Goal: Information Seeking & Learning: Check status

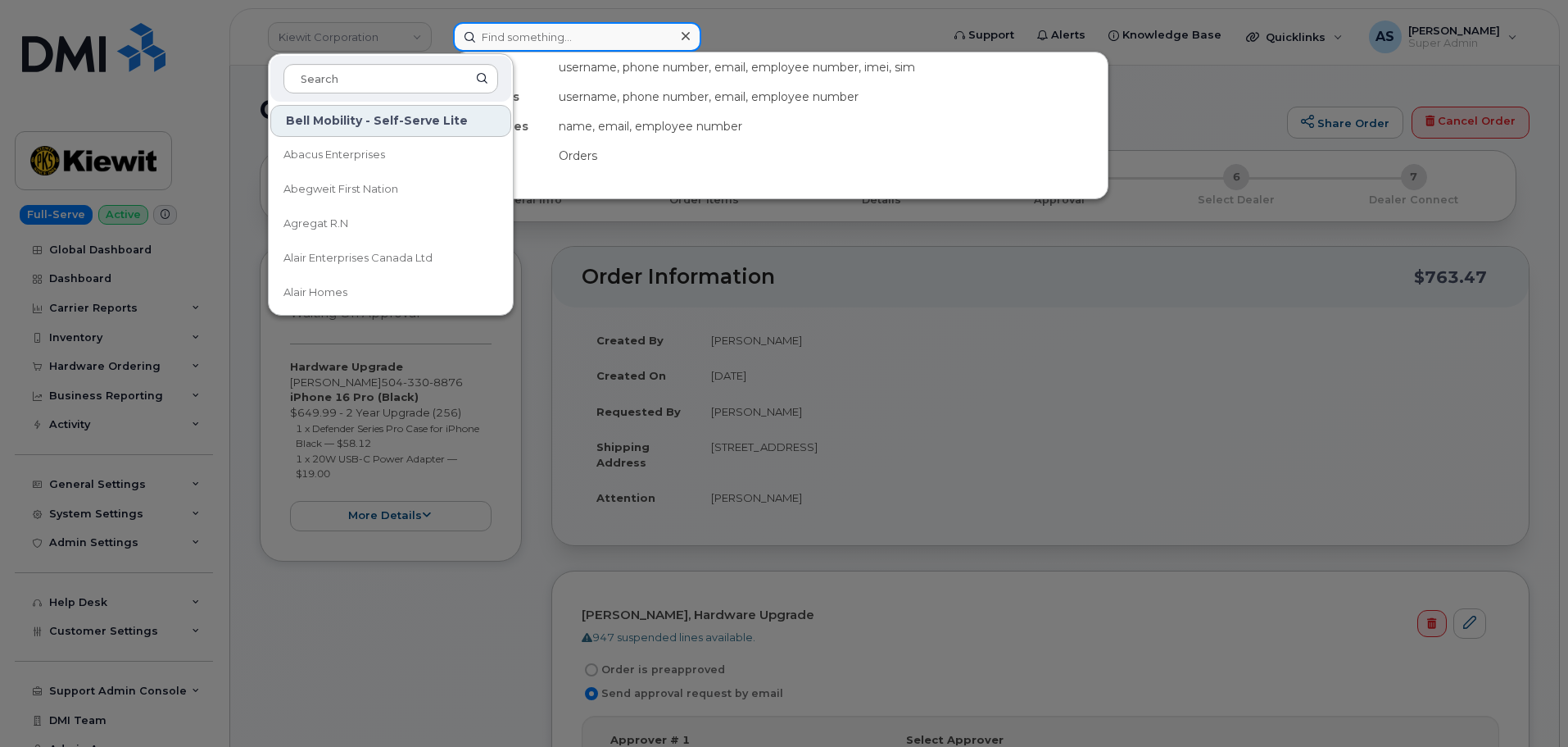
click at [567, 37] on input at bounding box center [577, 36] width 249 height 30
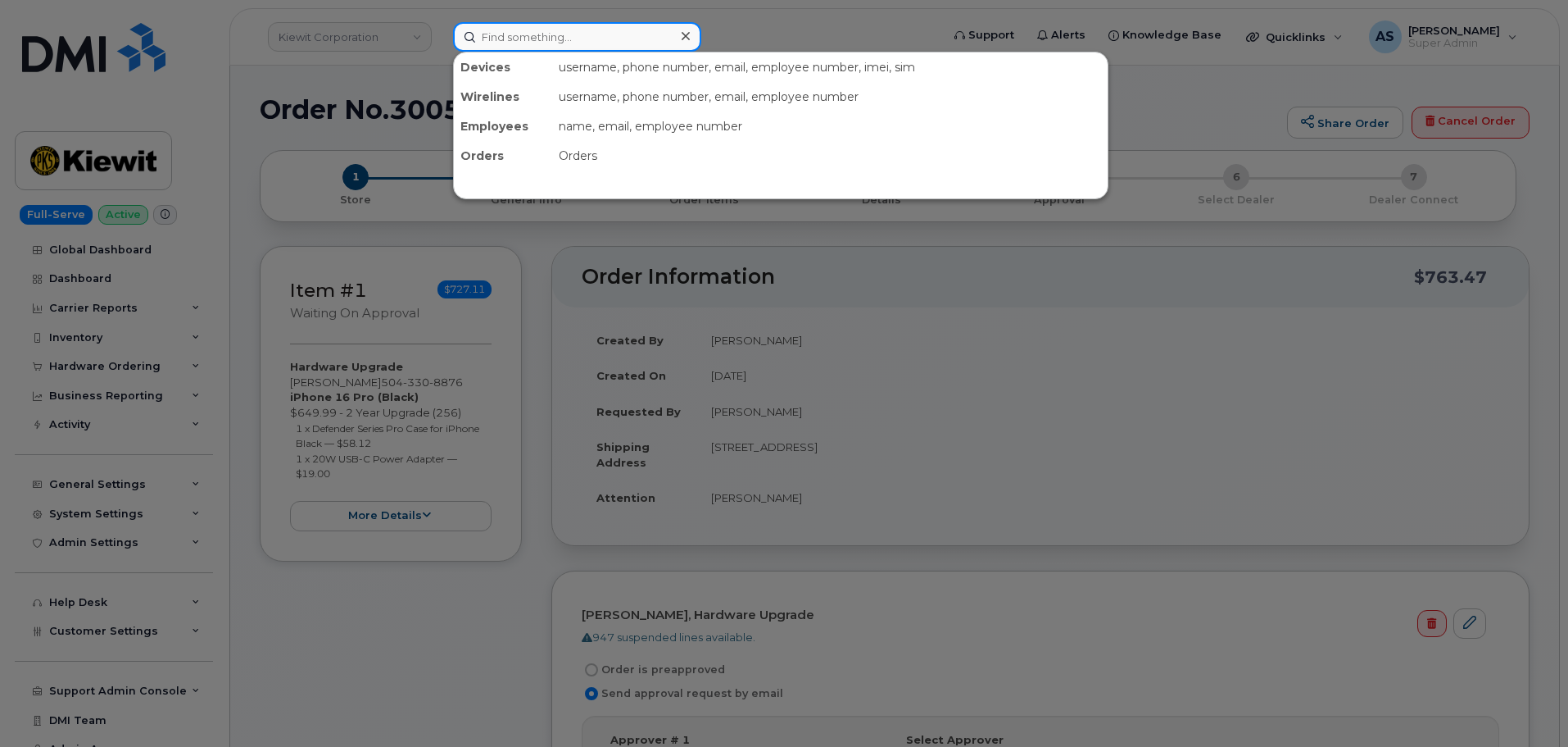
paste input "299020"
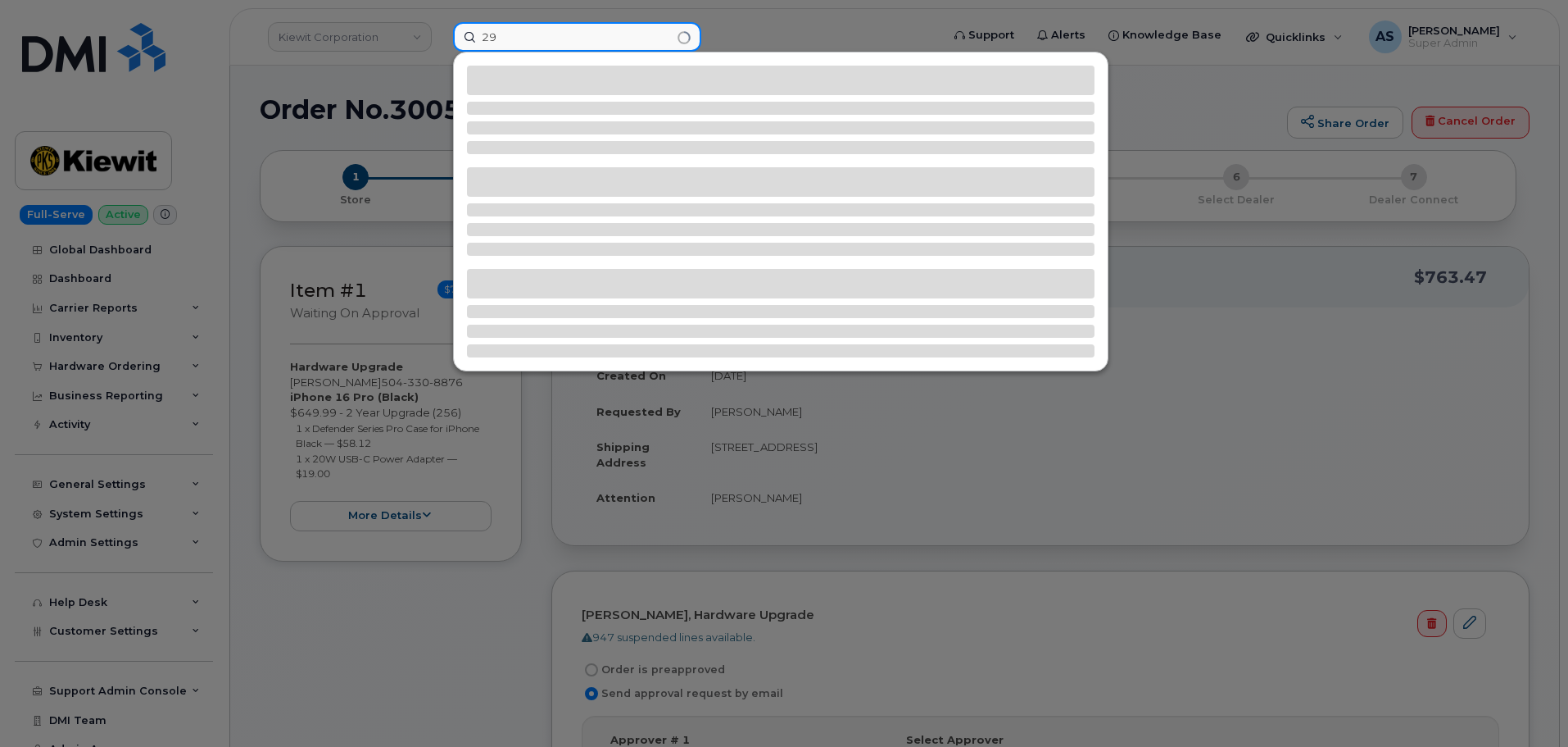
type input "2"
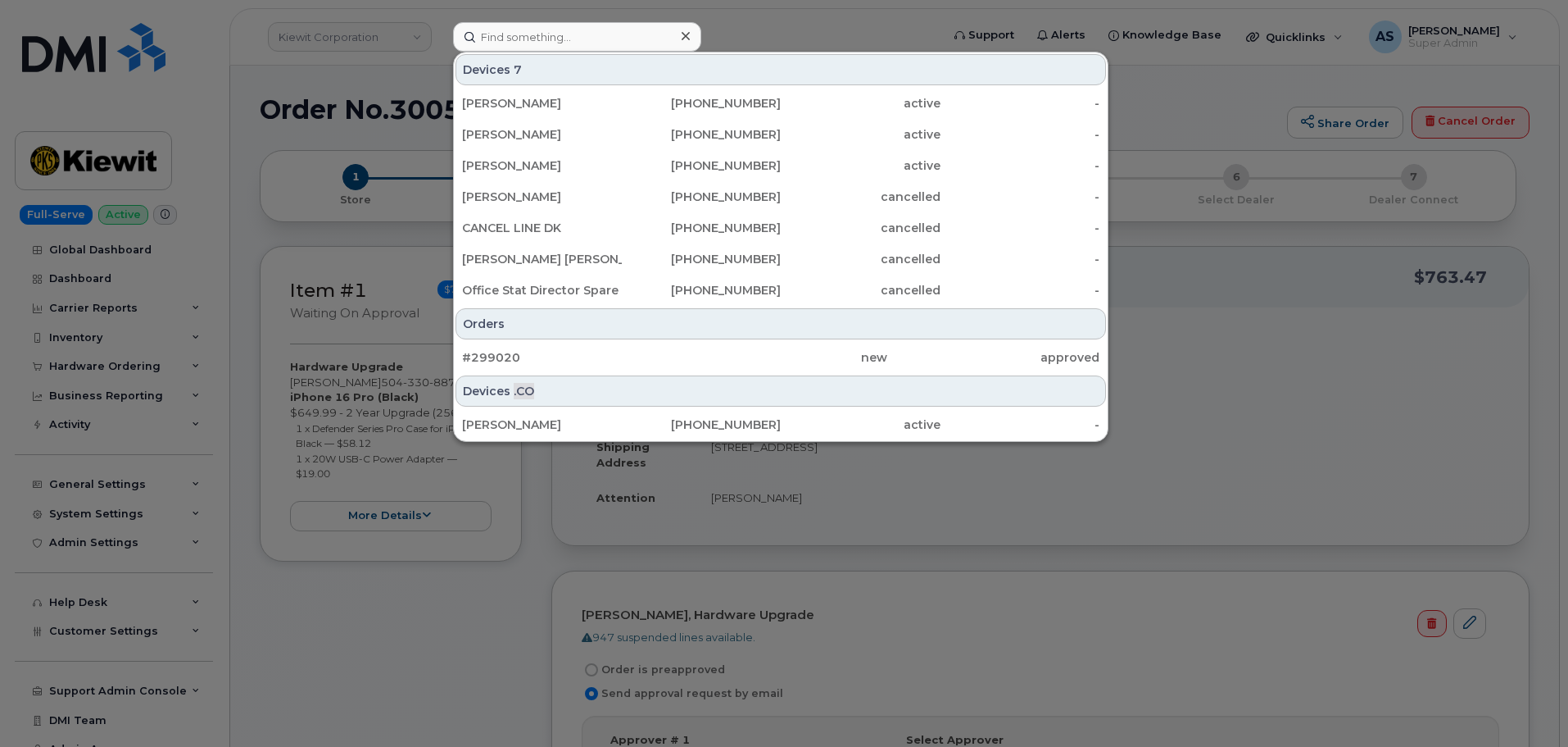
click at [246, 77] on div at bounding box center [784, 374] width 1568 height 747
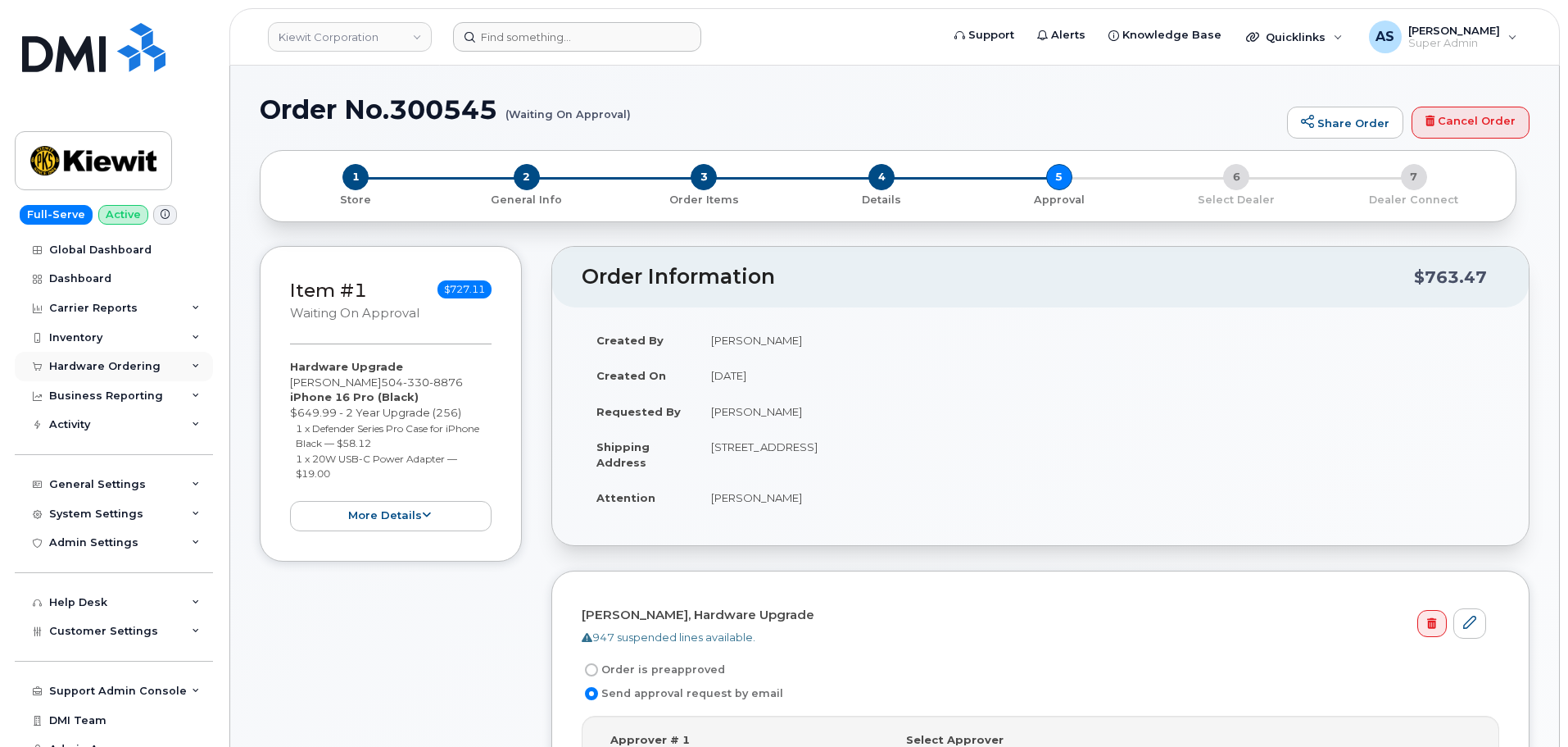
click at [131, 366] on div "Hardware Ordering" at bounding box center [105, 367] width 111 height 13
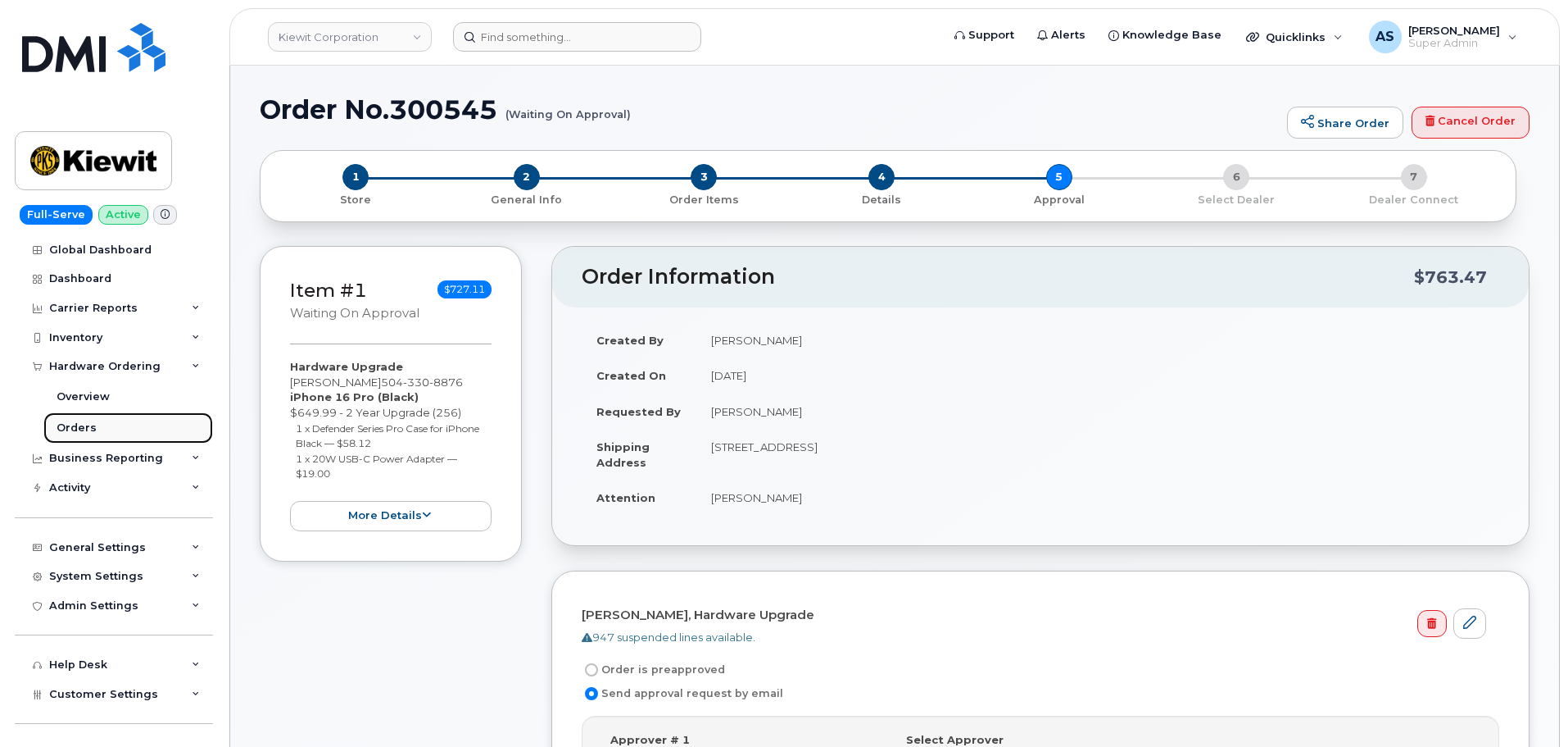
click at [96, 421] on link "Orders" at bounding box center [129, 428] width 170 height 31
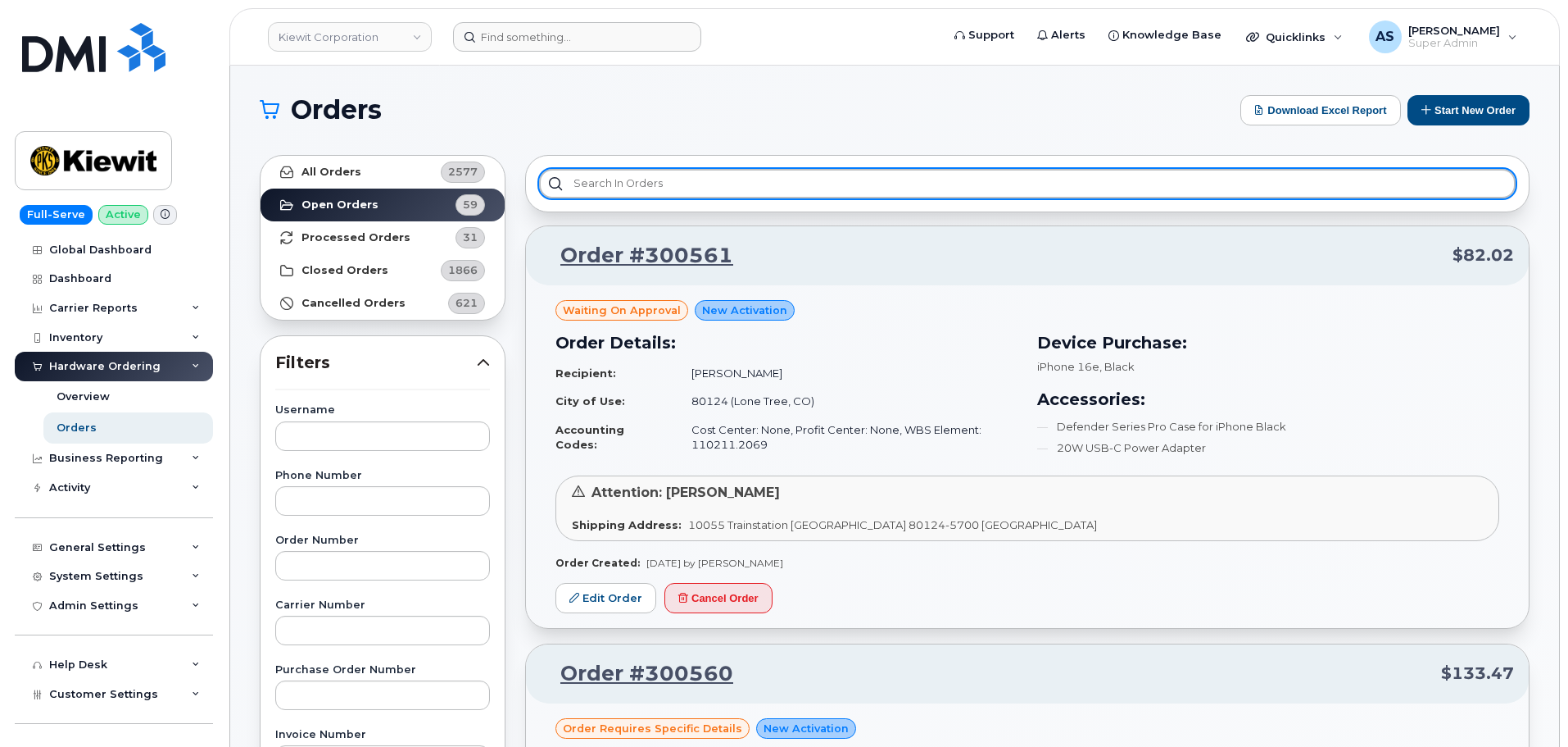
click at [646, 195] on input "text" at bounding box center [1027, 183] width 976 height 30
paste input "299020"
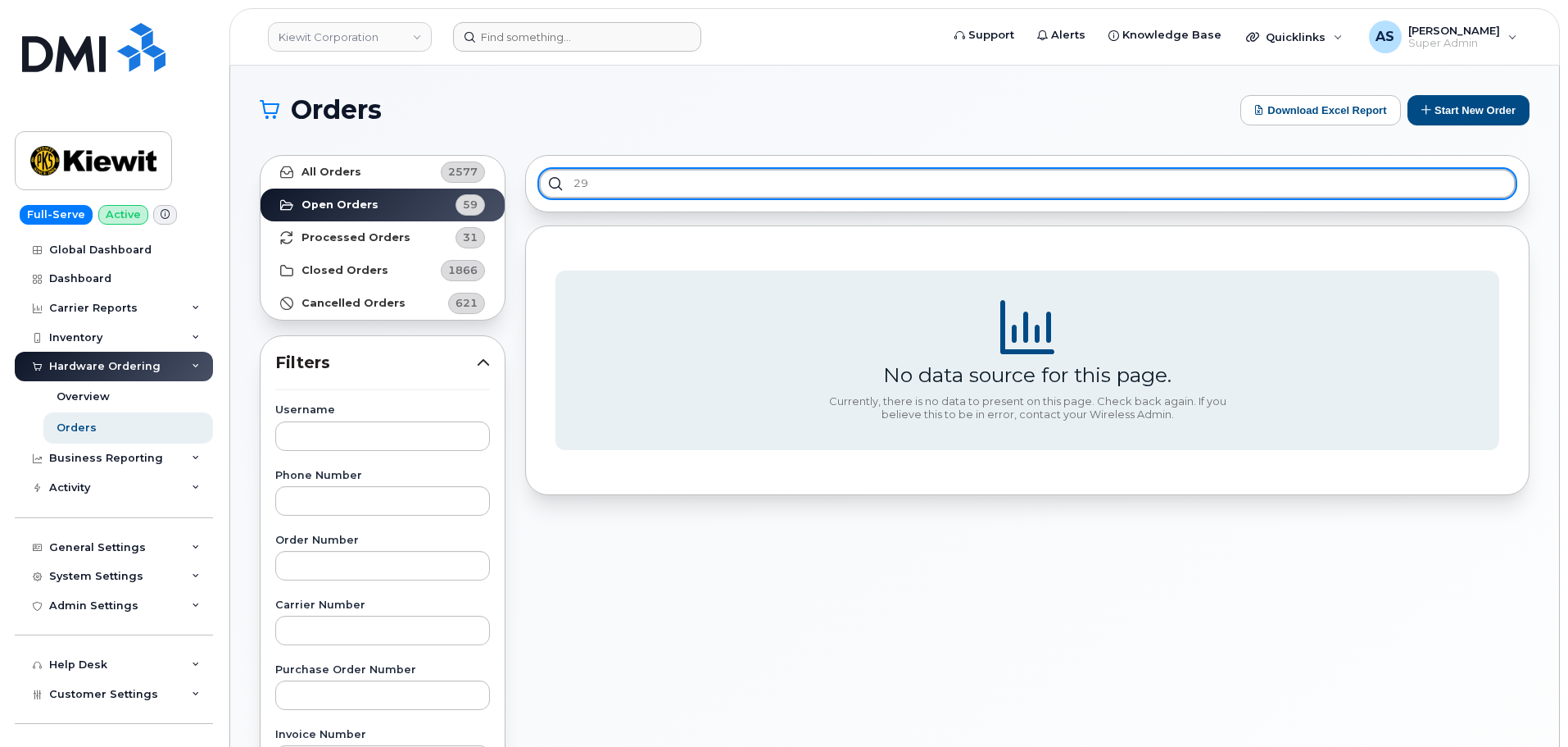
type input "2"
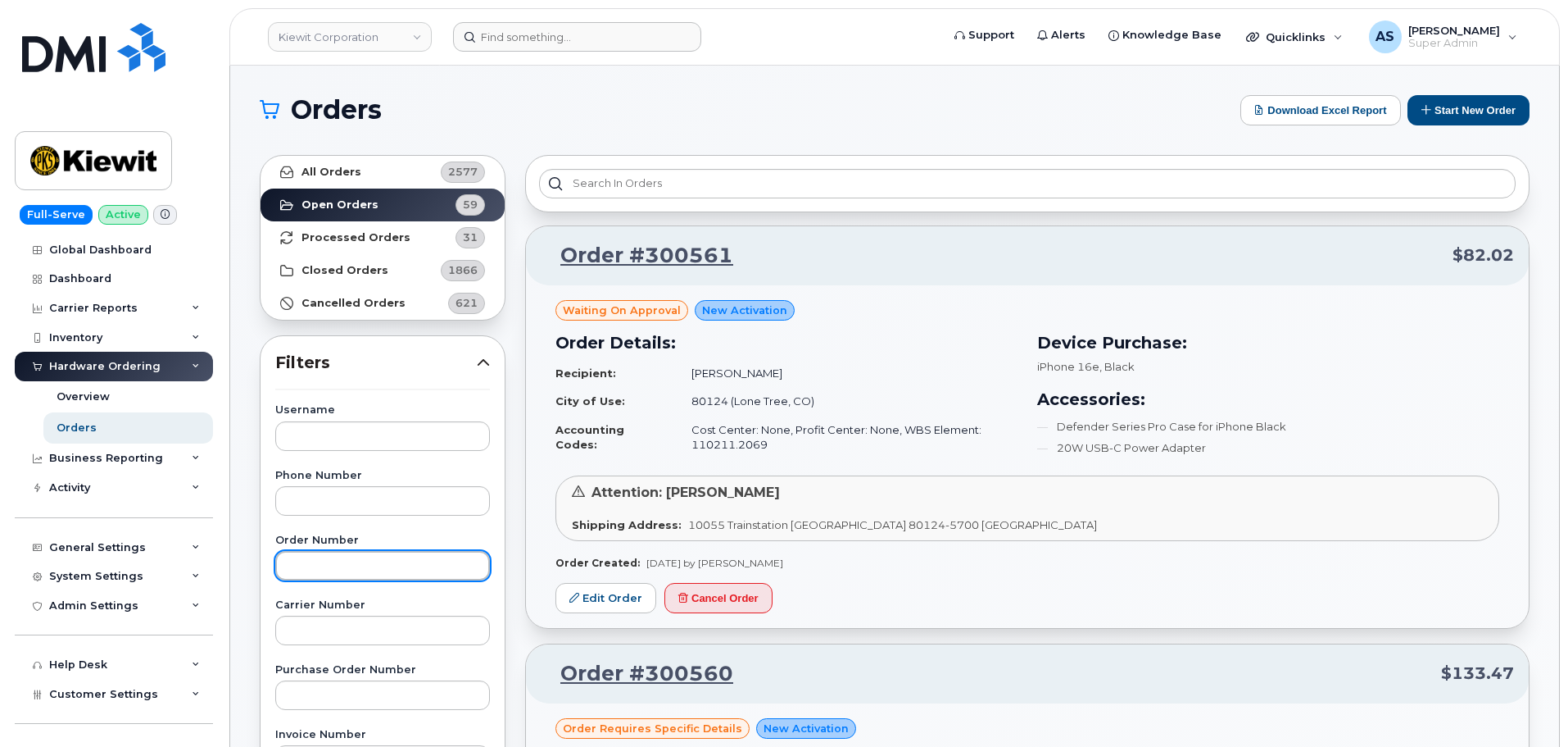
click at [322, 562] on input "text" at bounding box center [382, 565] width 214 height 30
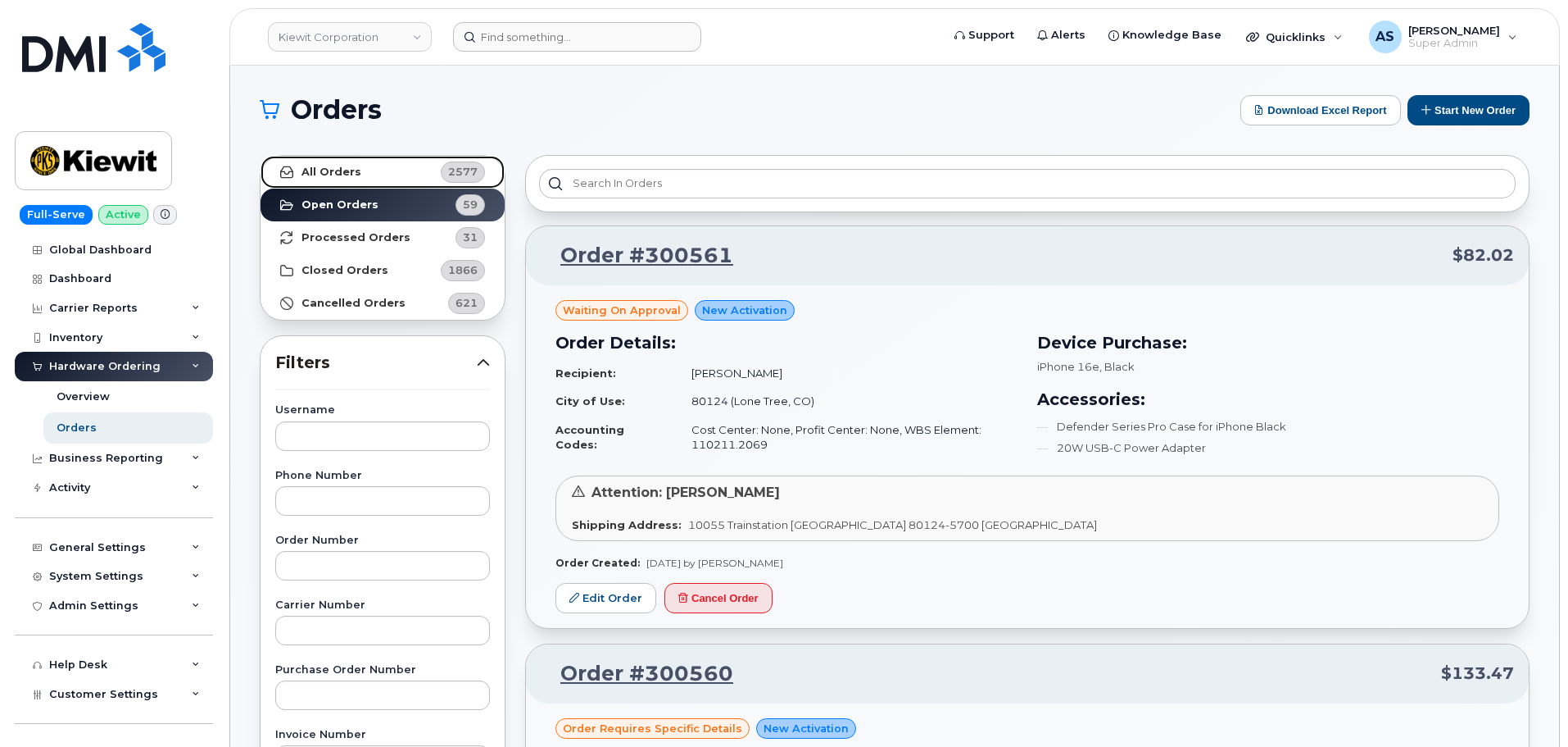
click at [343, 172] on strong "All Orders" at bounding box center [332, 172] width 60 height 13
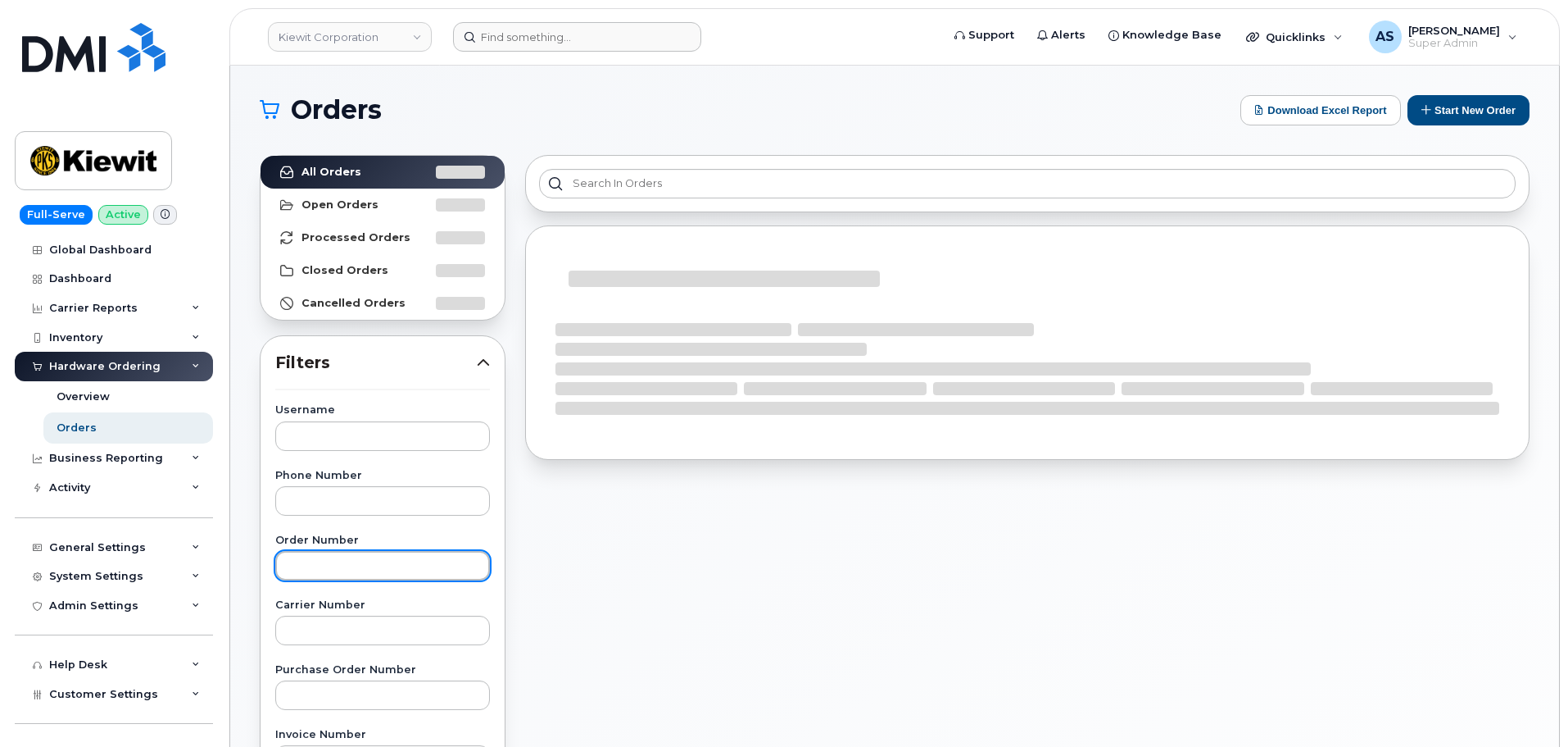
click at [316, 561] on input "text" at bounding box center [382, 565] width 214 height 30
paste input "299020"
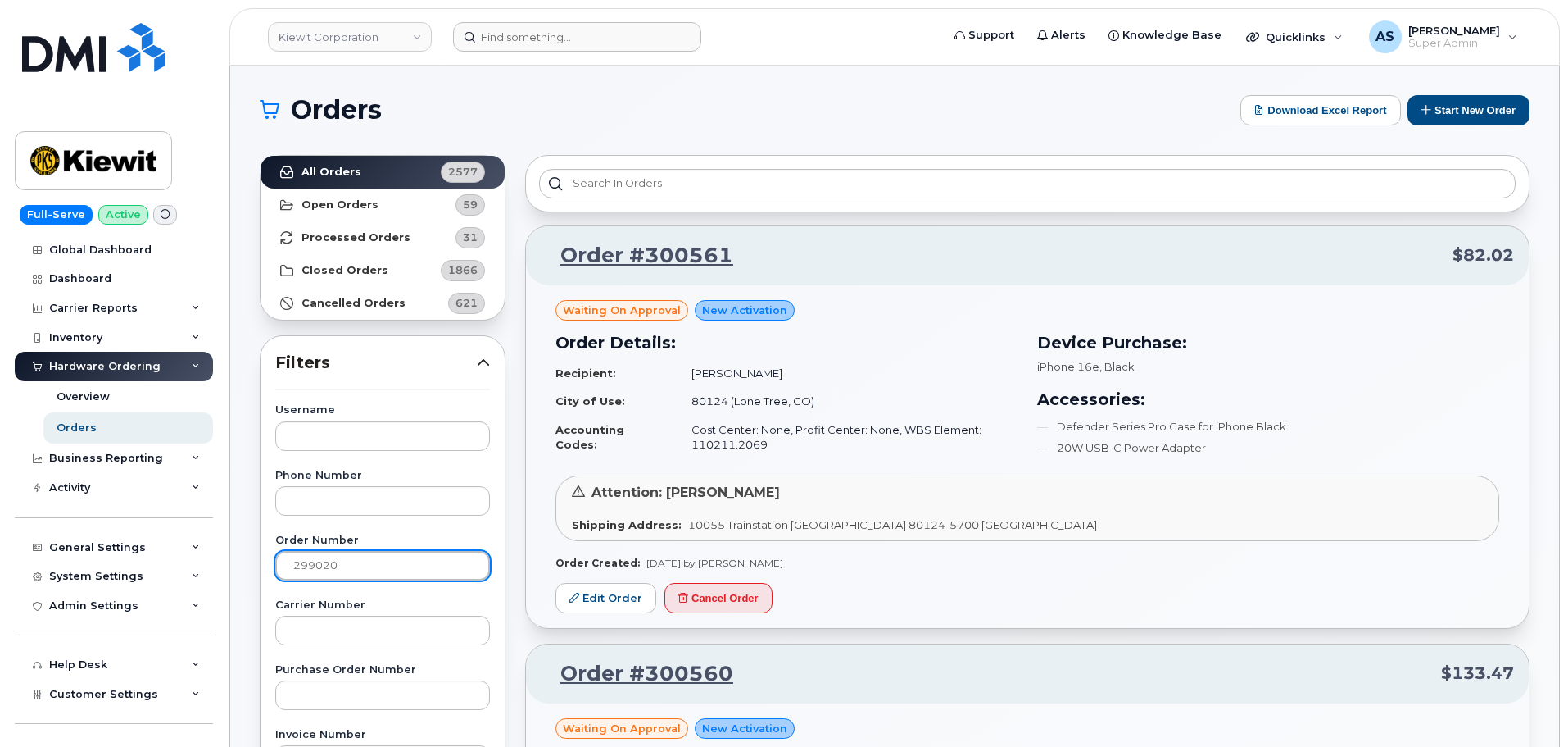
type input "299020"
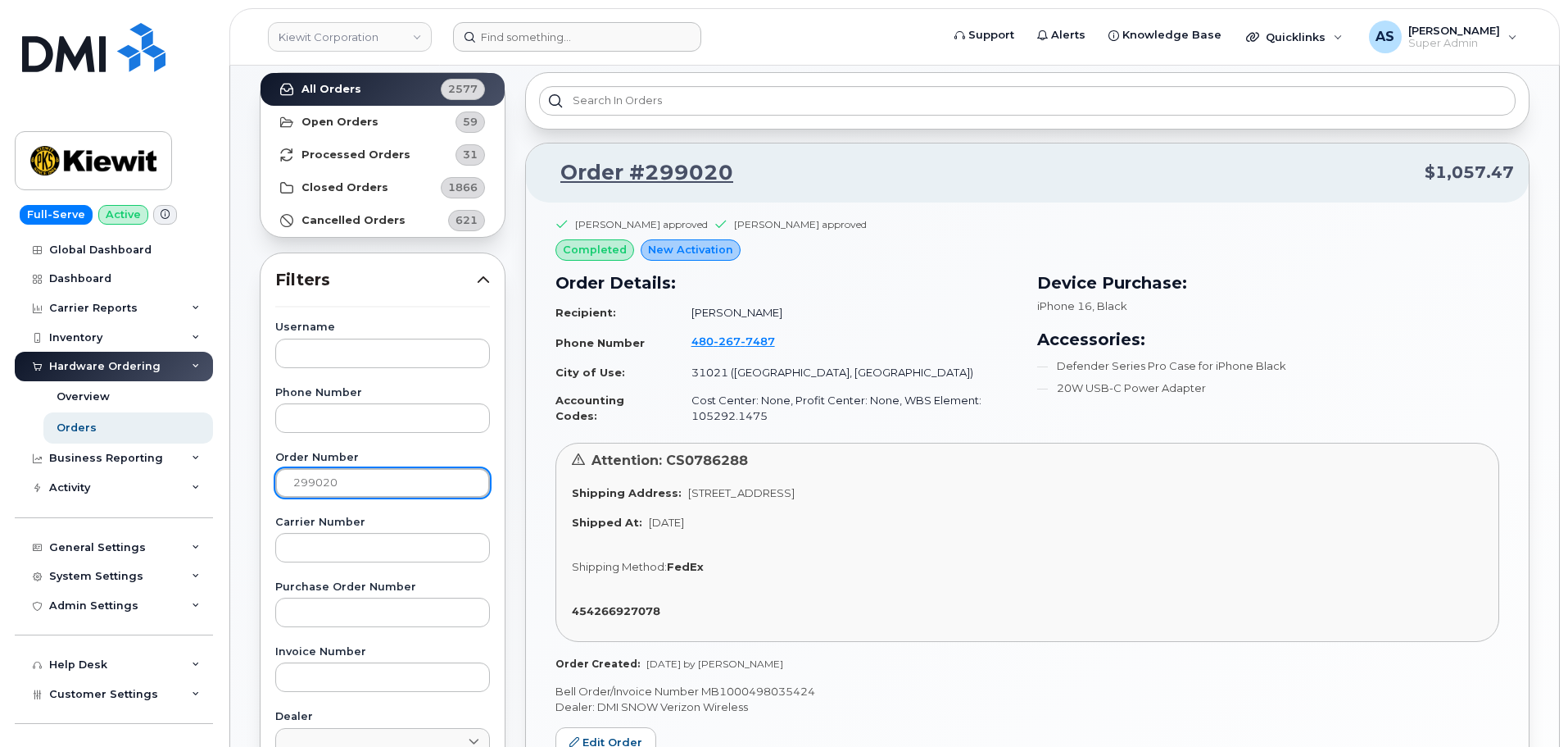
scroll to position [82, 0]
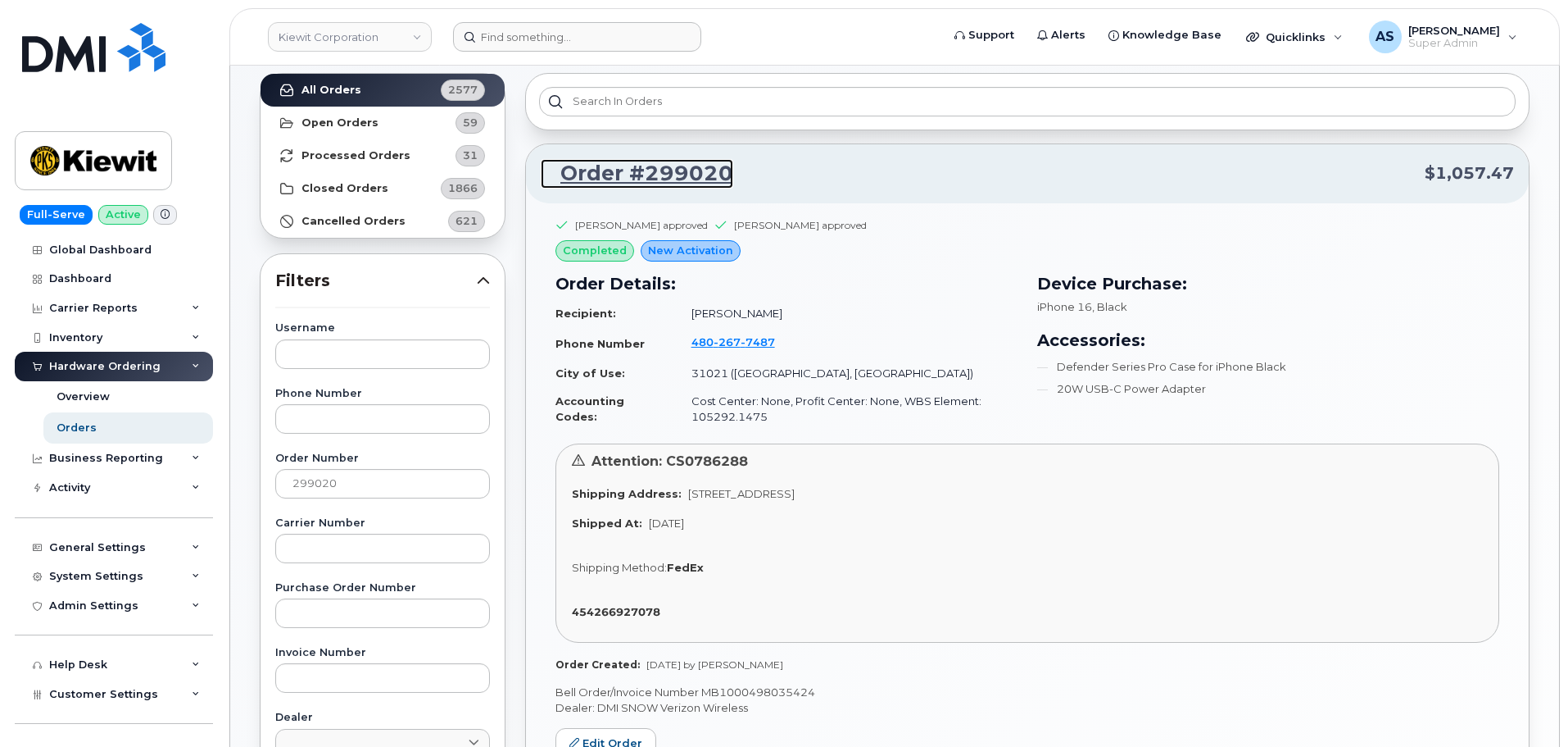
click at [681, 172] on link "Order #299020" at bounding box center [637, 173] width 192 height 30
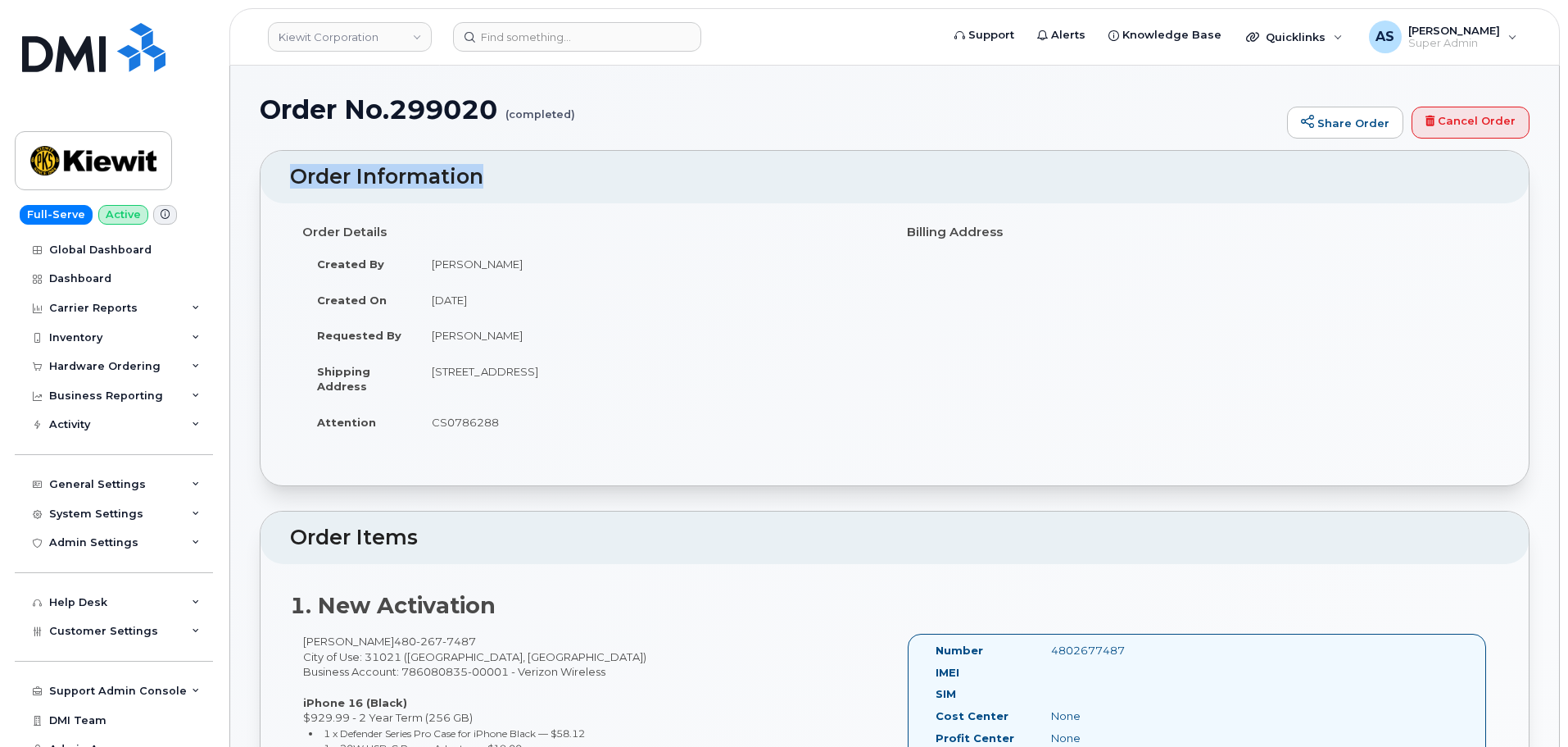
drag, startPoint x: 297, startPoint y: 176, endPoint x: 507, endPoint y: 166, distance: 210.2
click at [507, 166] on h2 "Order Information" at bounding box center [895, 177] width 1210 height 23
click at [672, 132] on div "Order No.299020 (completed) Share Order Cancel Order" at bounding box center [895, 123] width 1270 height 55
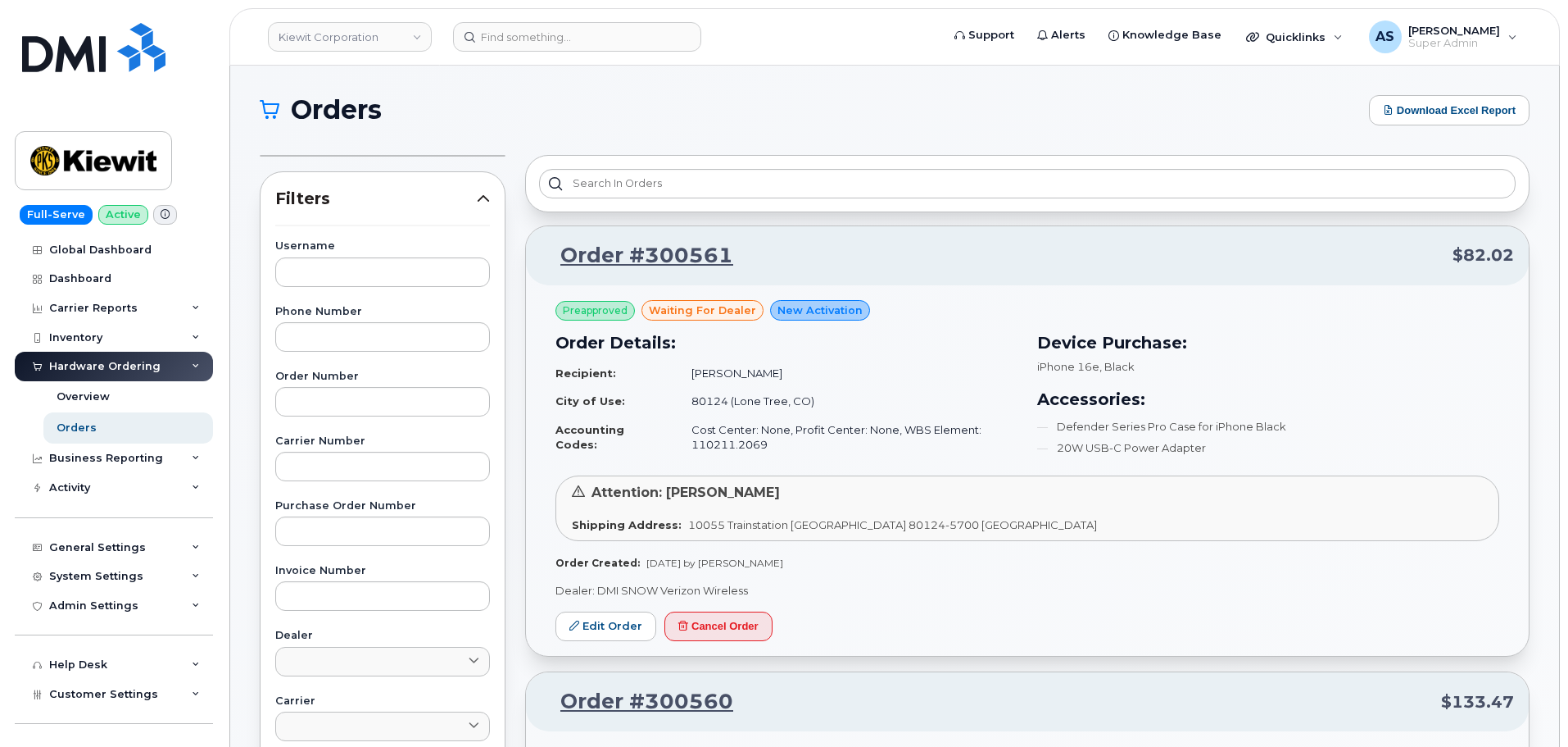
click at [366, 400] on input "text" at bounding box center [382, 401] width 214 height 30
paste input "299020"
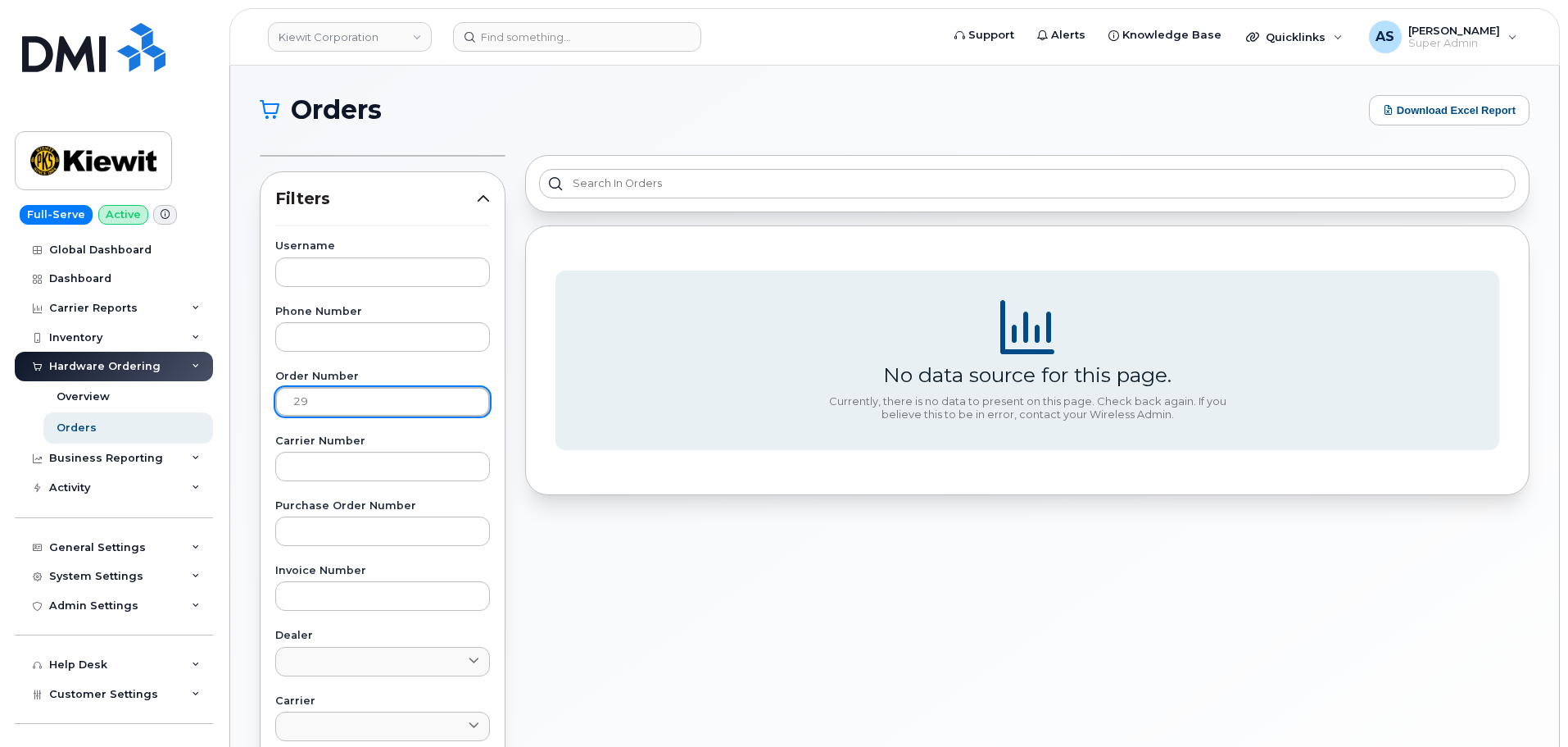
type input "2"
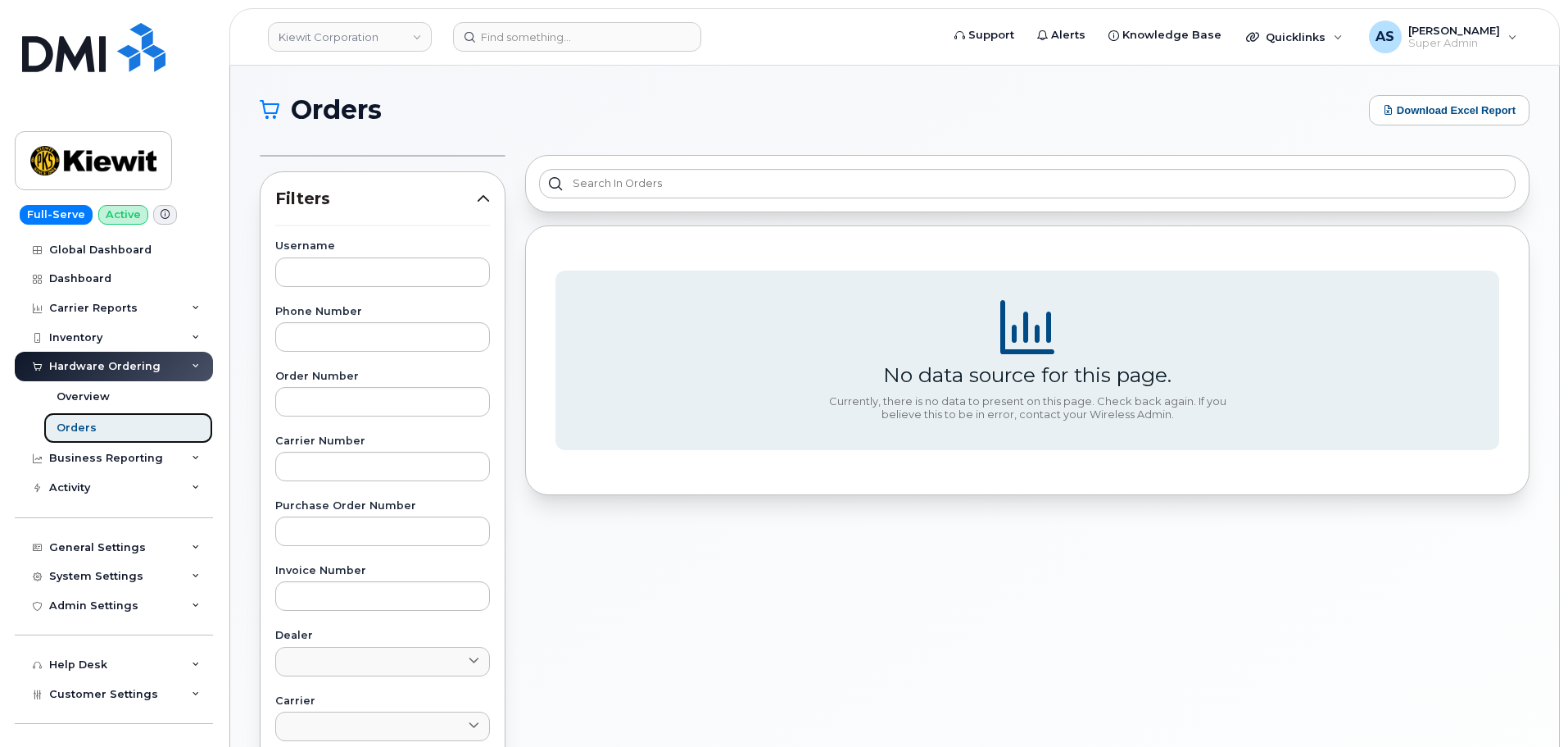
click at [90, 425] on div "Orders" at bounding box center [76, 427] width 40 height 14
click at [491, 151] on div "Filters Username Phone Number Order Number Carrier Number Purchase Order Number…" at bounding box center [382, 638] width 266 height 988
click at [95, 363] on div "Hardware Ordering" at bounding box center [105, 367] width 111 height 13
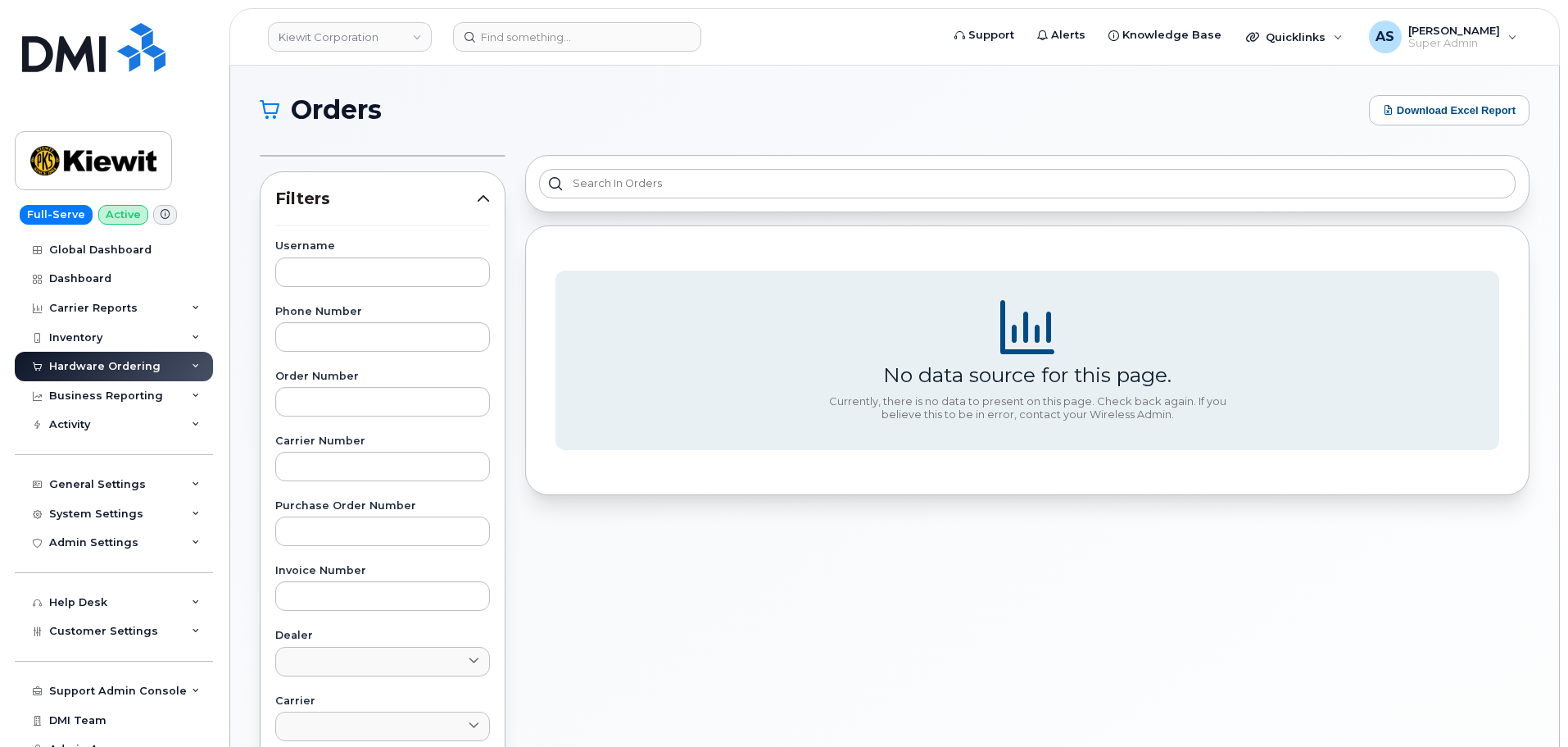
click at [92, 366] on div "Hardware Ordering" at bounding box center [105, 367] width 111 height 13
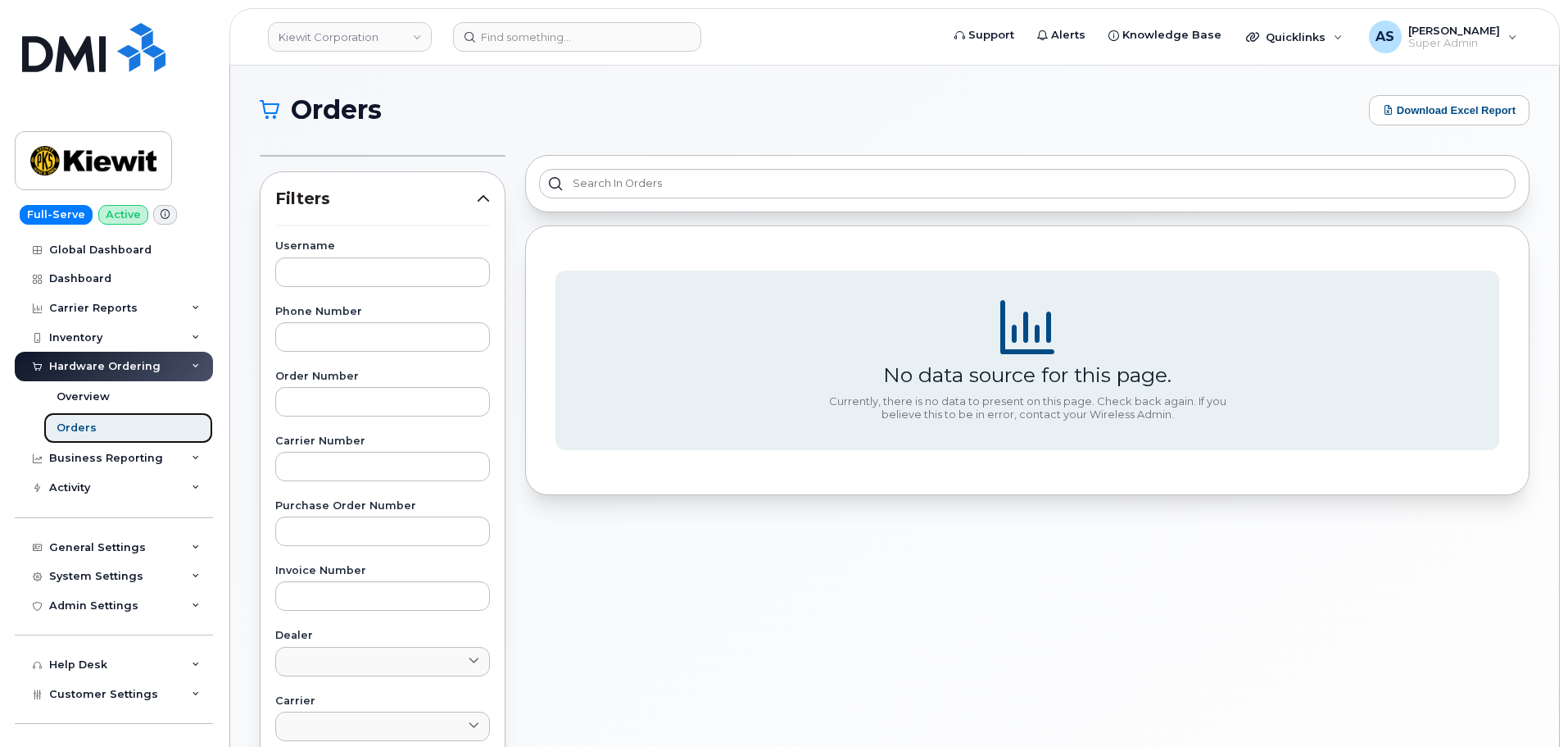
click at [102, 422] on link "Orders" at bounding box center [129, 428] width 170 height 31
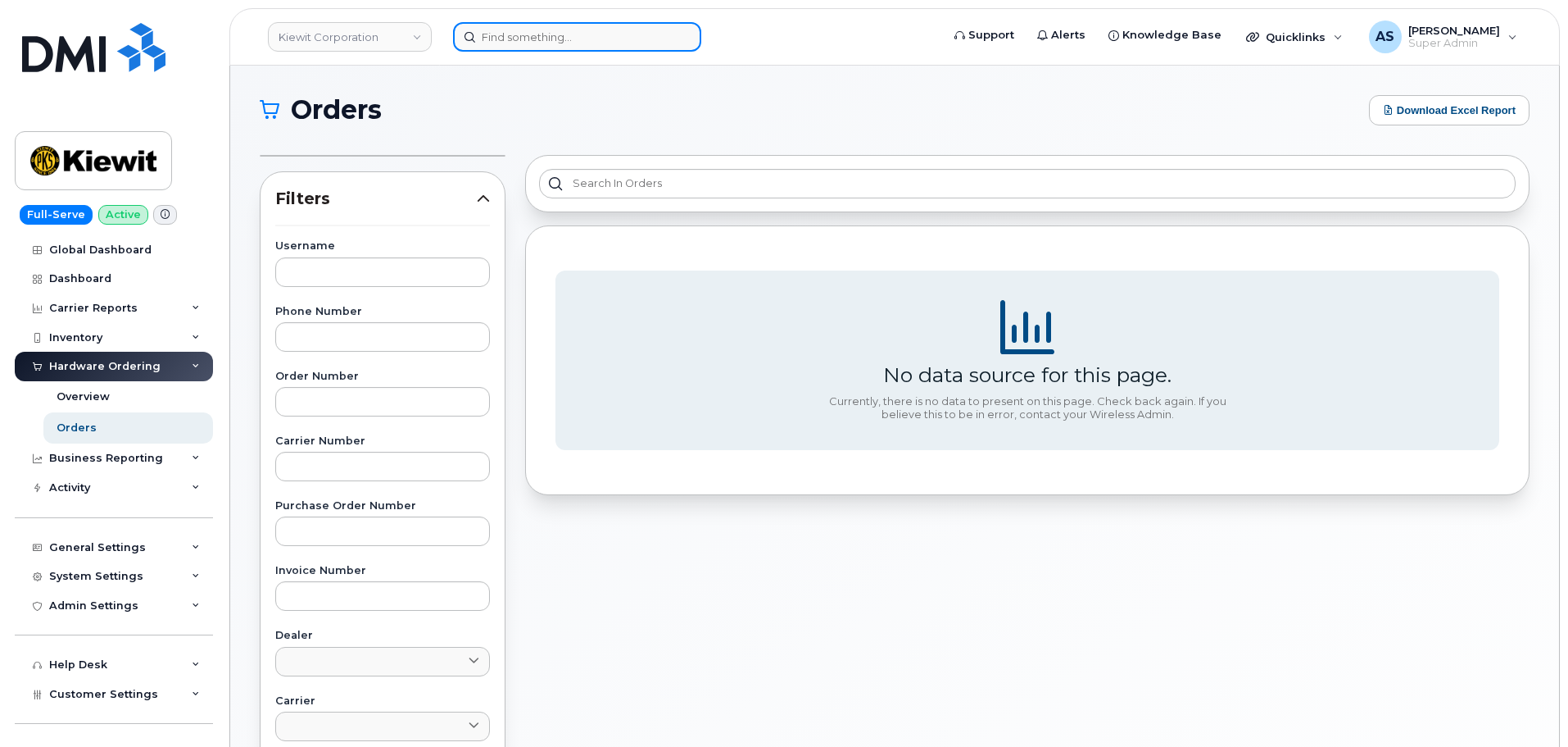
click at [543, 42] on input at bounding box center [577, 36] width 249 height 30
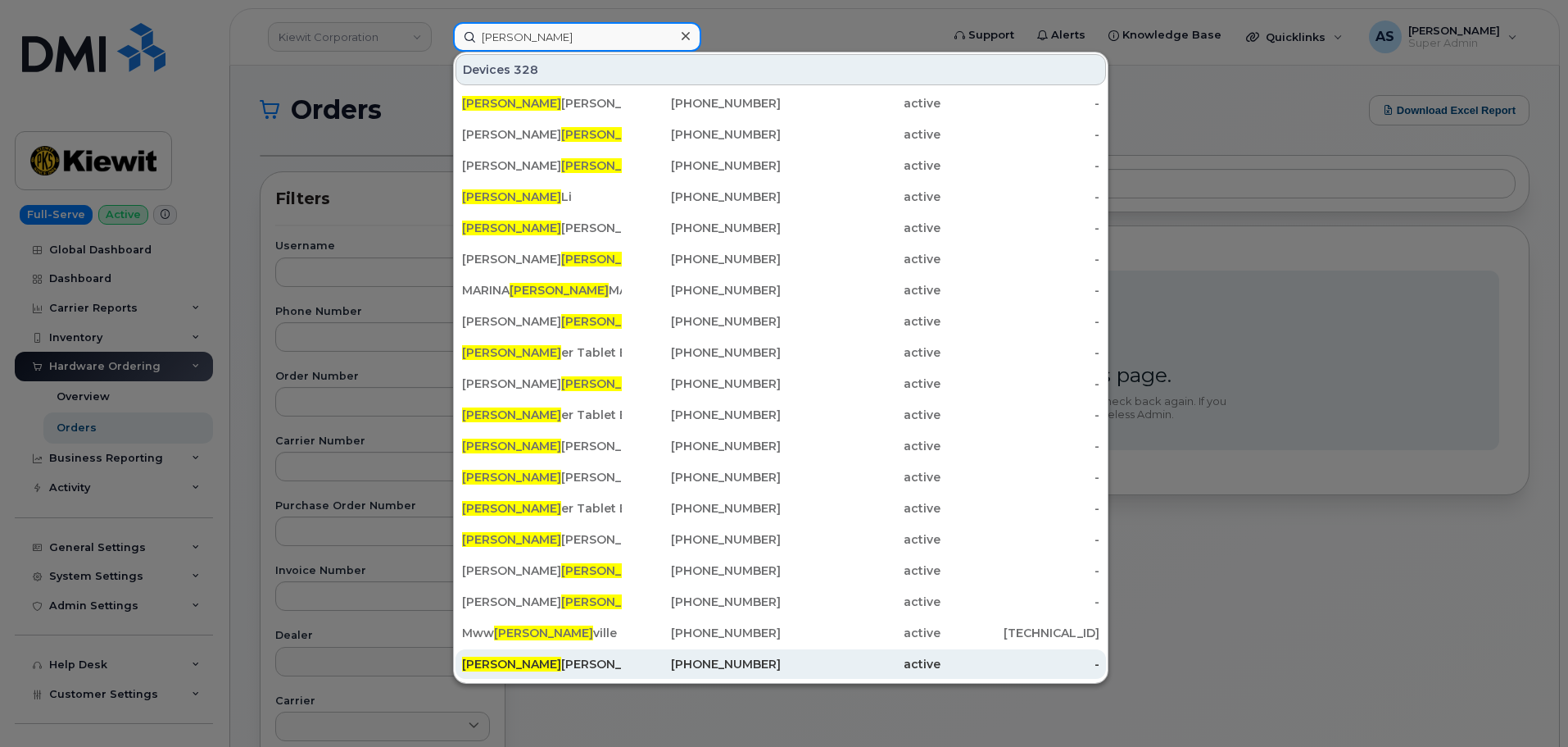
type input "brock"
click at [613, 659] on div "Brock Wynne" at bounding box center [542, 663] width 160 height 16
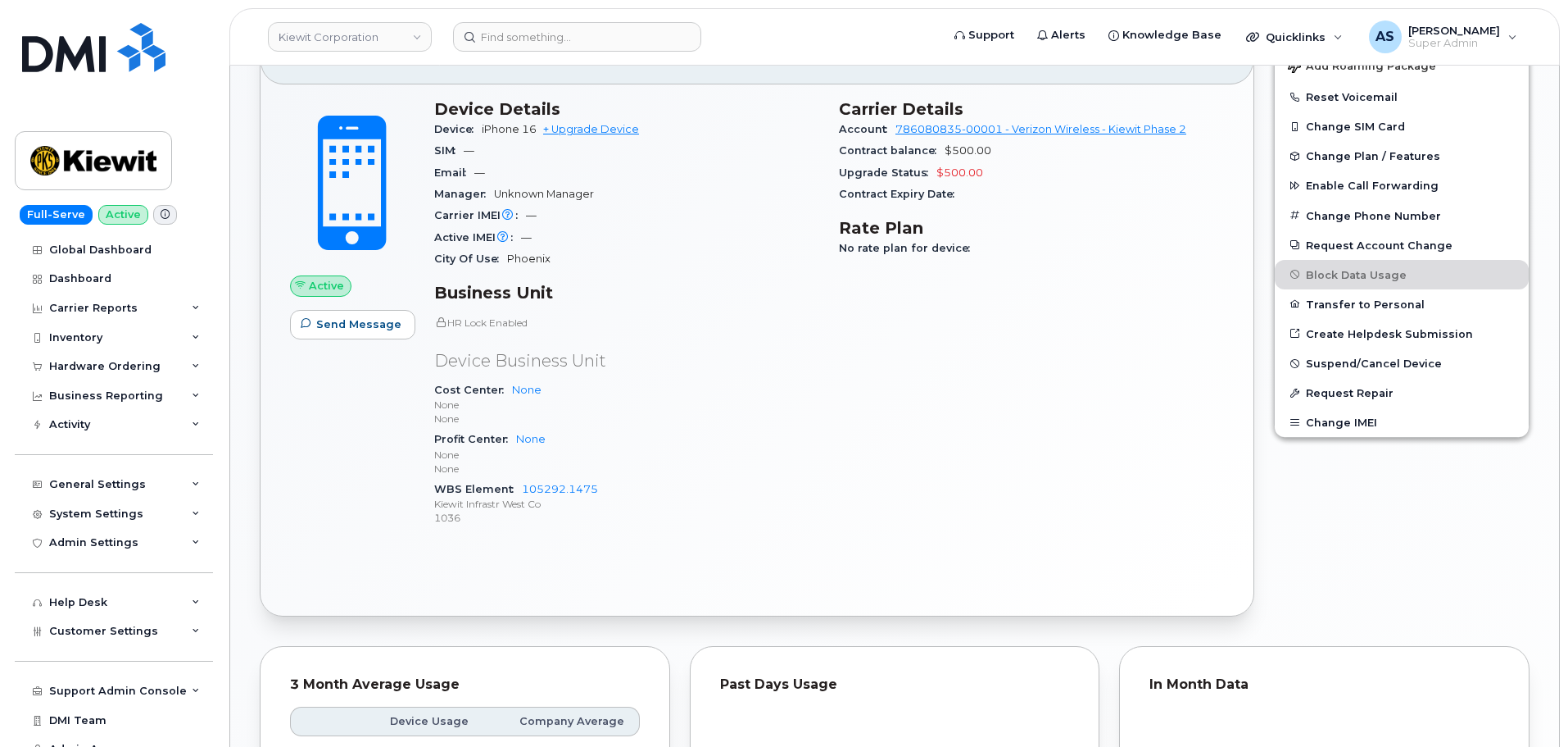
scroll to position [410, 0]
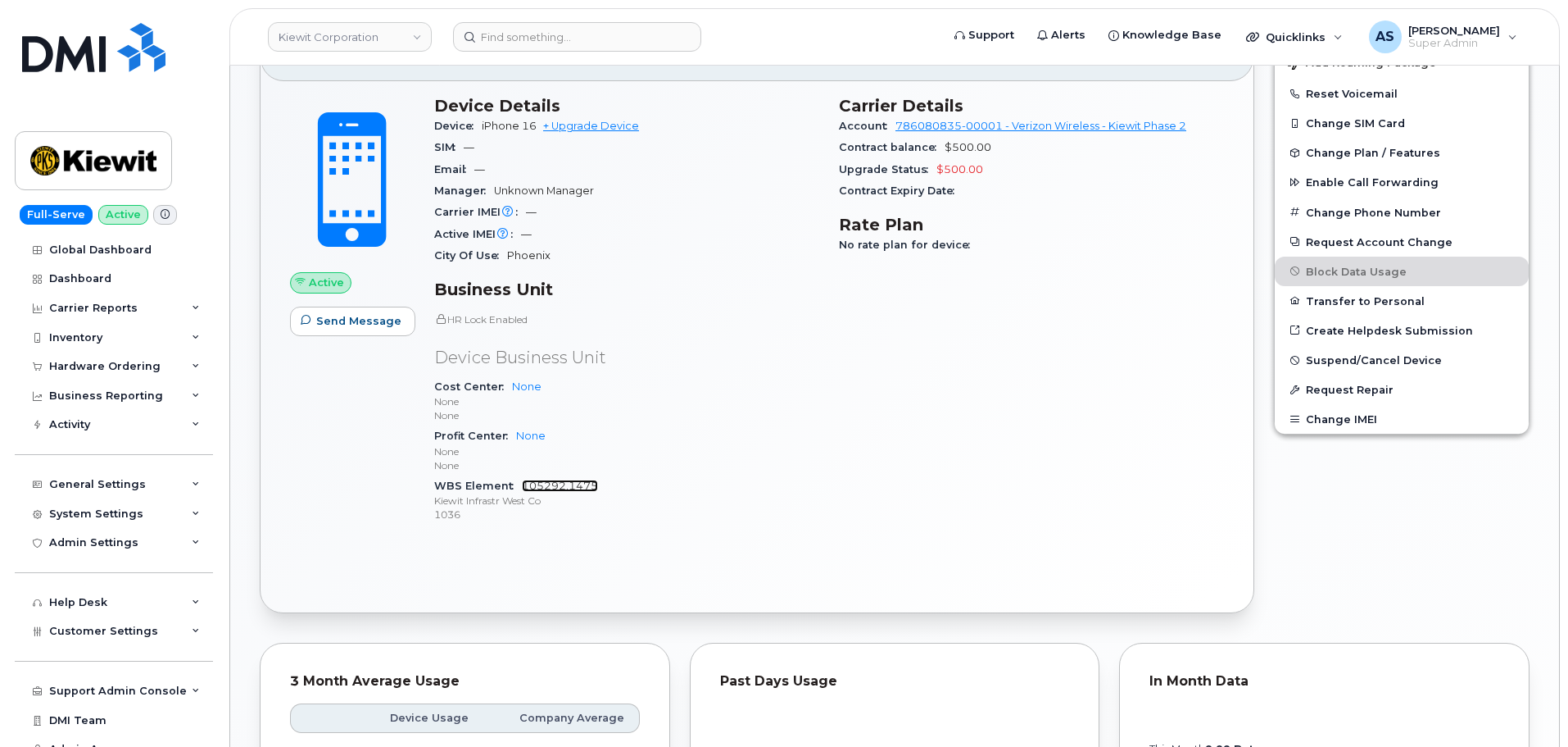
click at [567, 482] on link "105292.1475" at bounding box center [560, 485] width 76 height 12
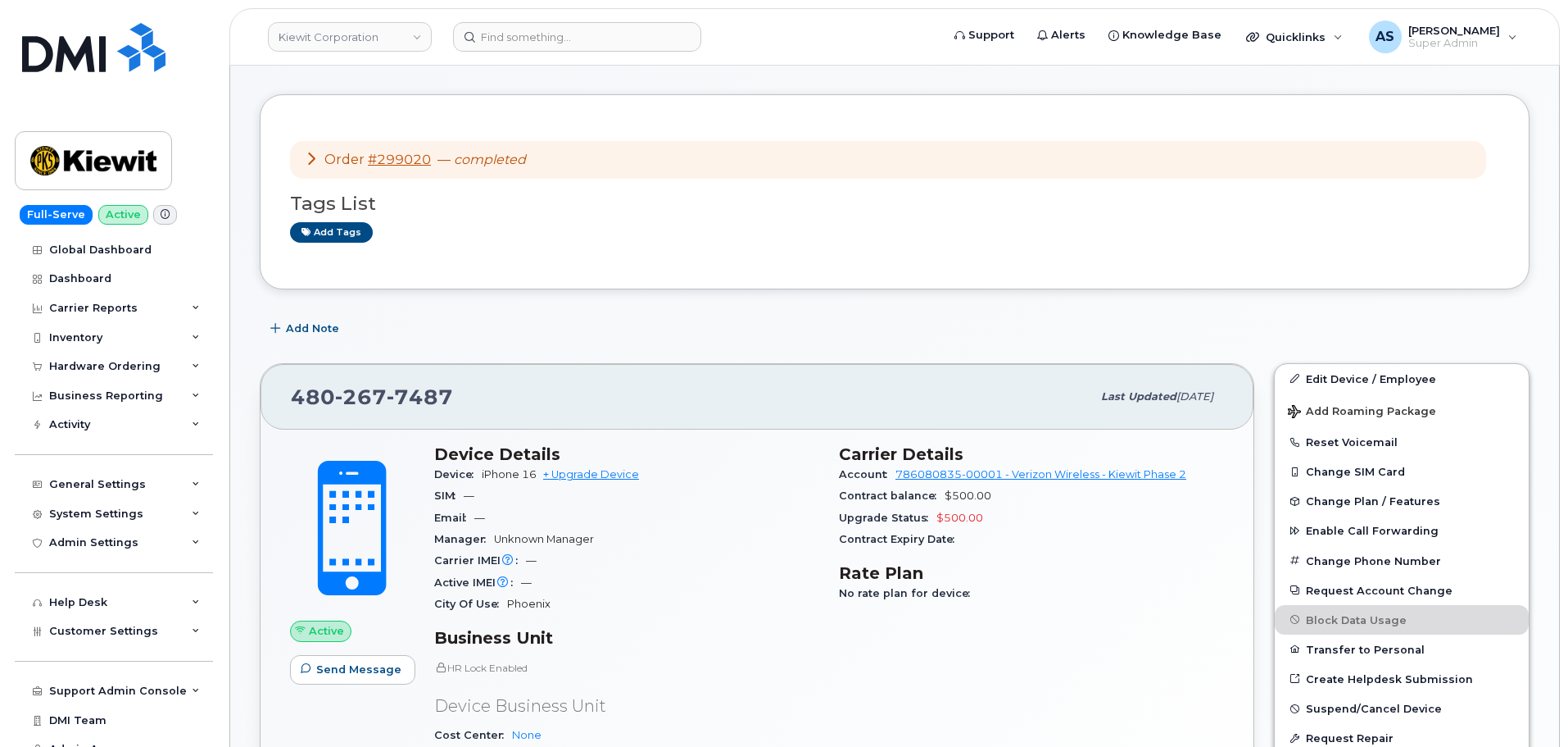
scroll to position [0, 0]
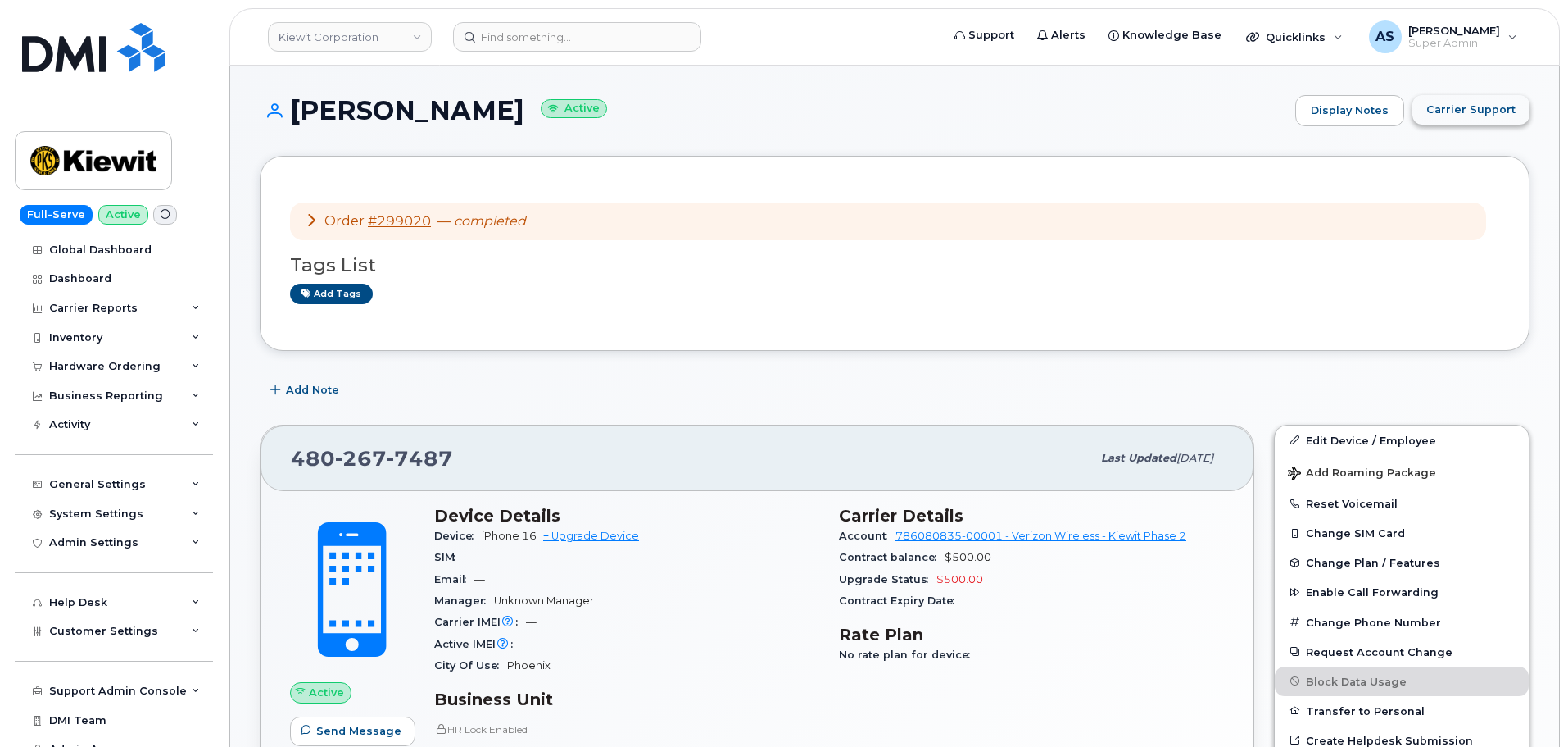
click at [1482, 109] on span "Carrier Support" at bounding box center [1472, 110] width 90 height 15
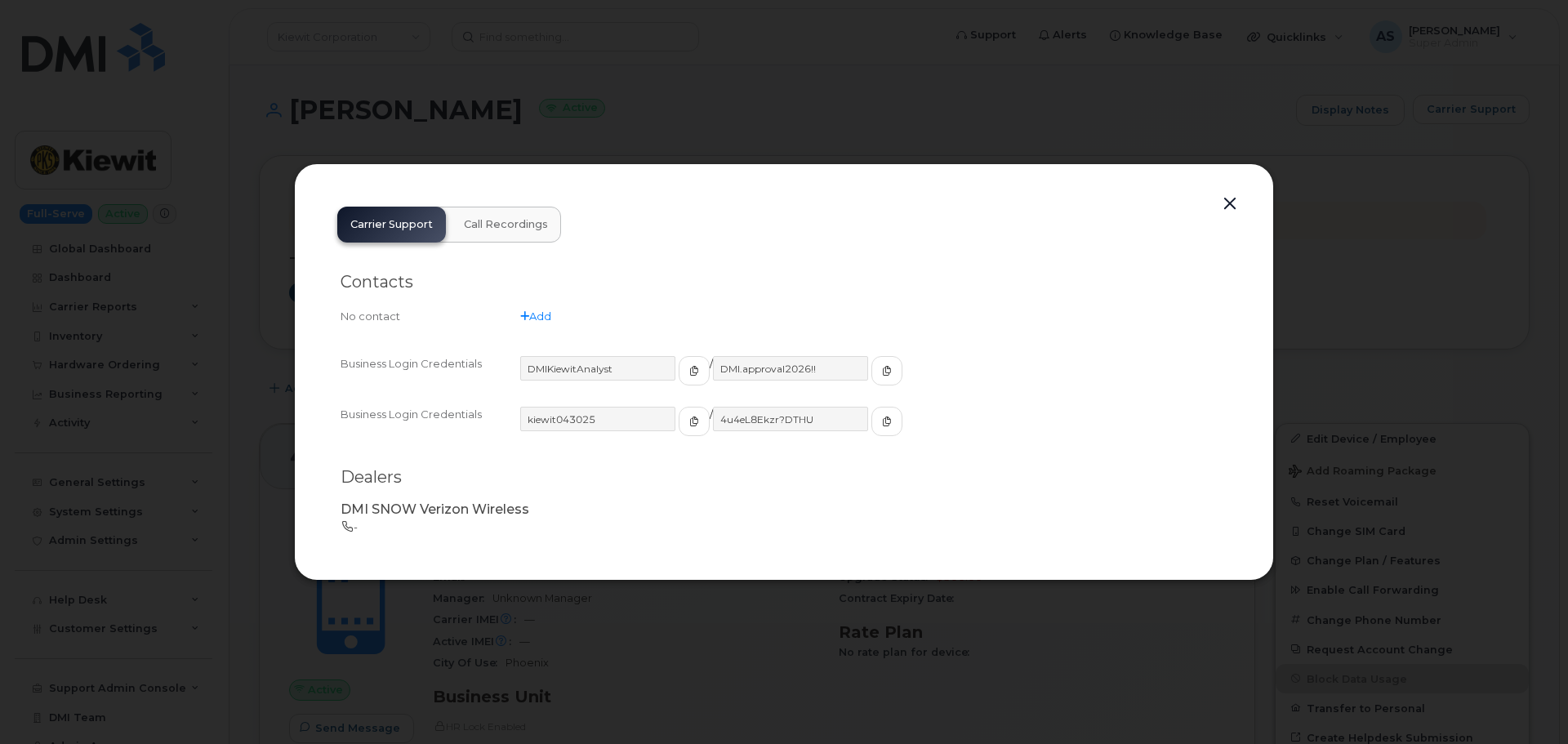
click at [1354, 217] on div at bounding box center [784, 372] width 1568 height 744
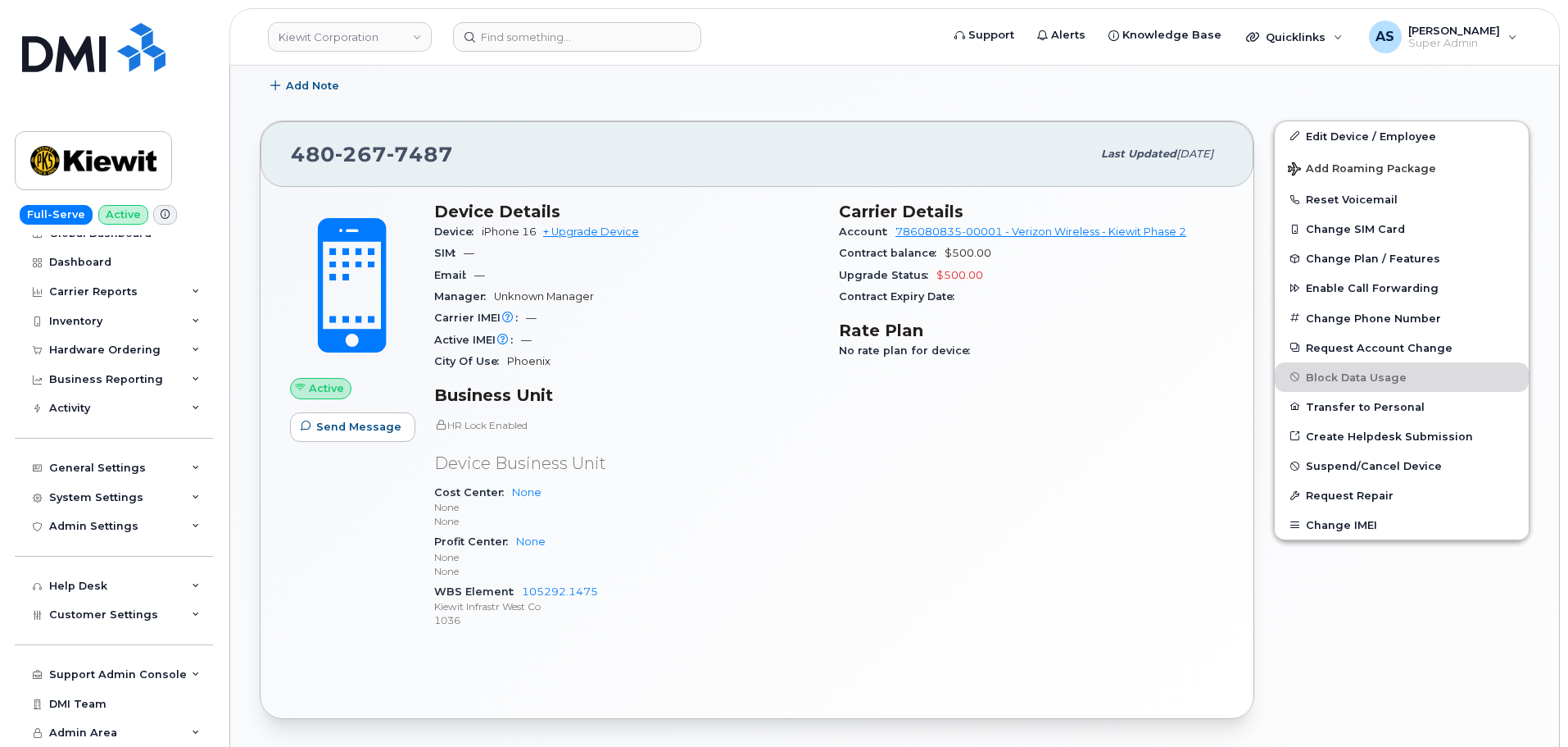
scroll to position [282, 0]
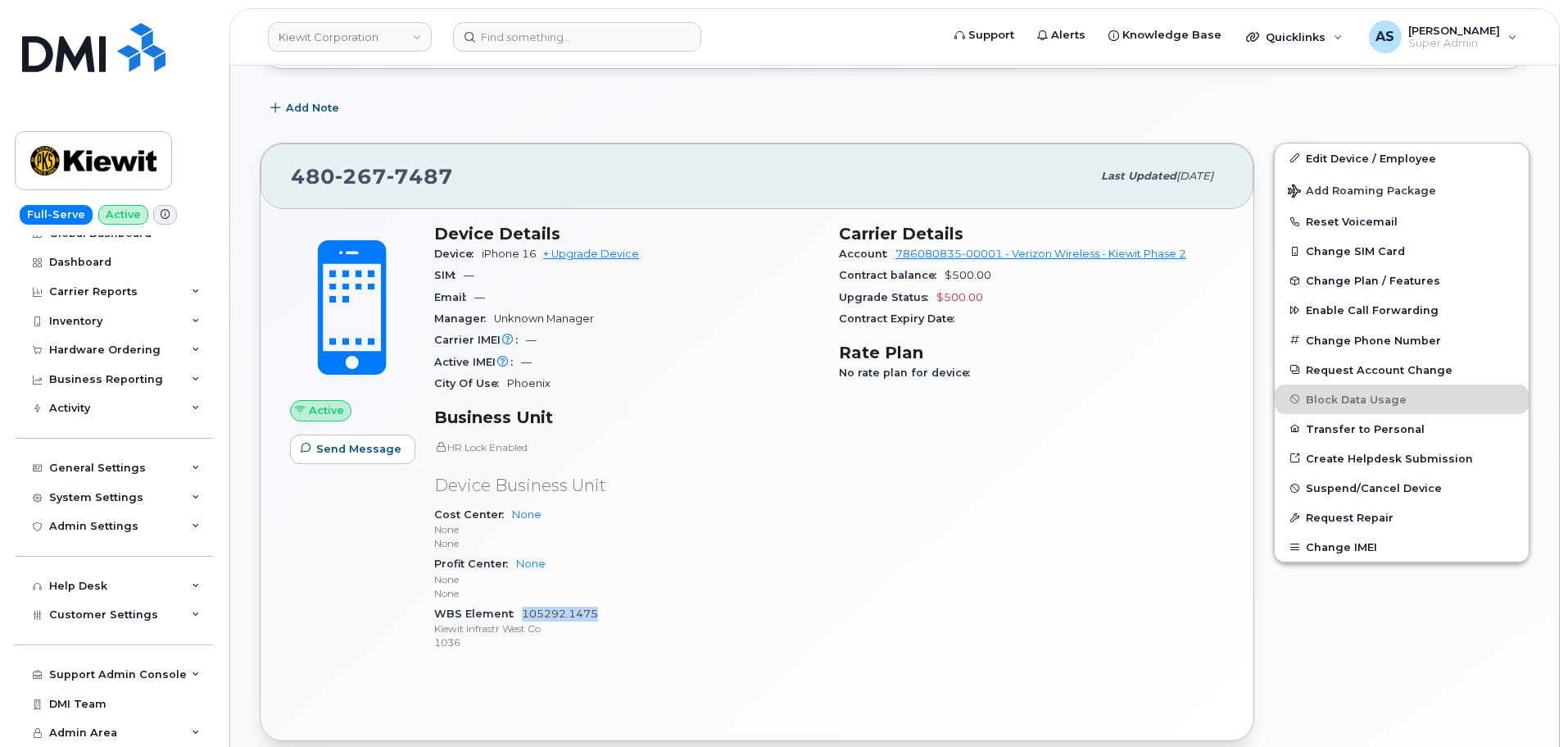
drag, startPoint x: 519, startPoint y: 613, endPoint x: 595, endPoint y: 612, distance: 76.0
click at [595, 613] on div "WBS Element 105292.1475 Kiewit Infrastr West Co 1036" at bounding box center [627, 628] width 385 height 50
copy link "105292.1475"
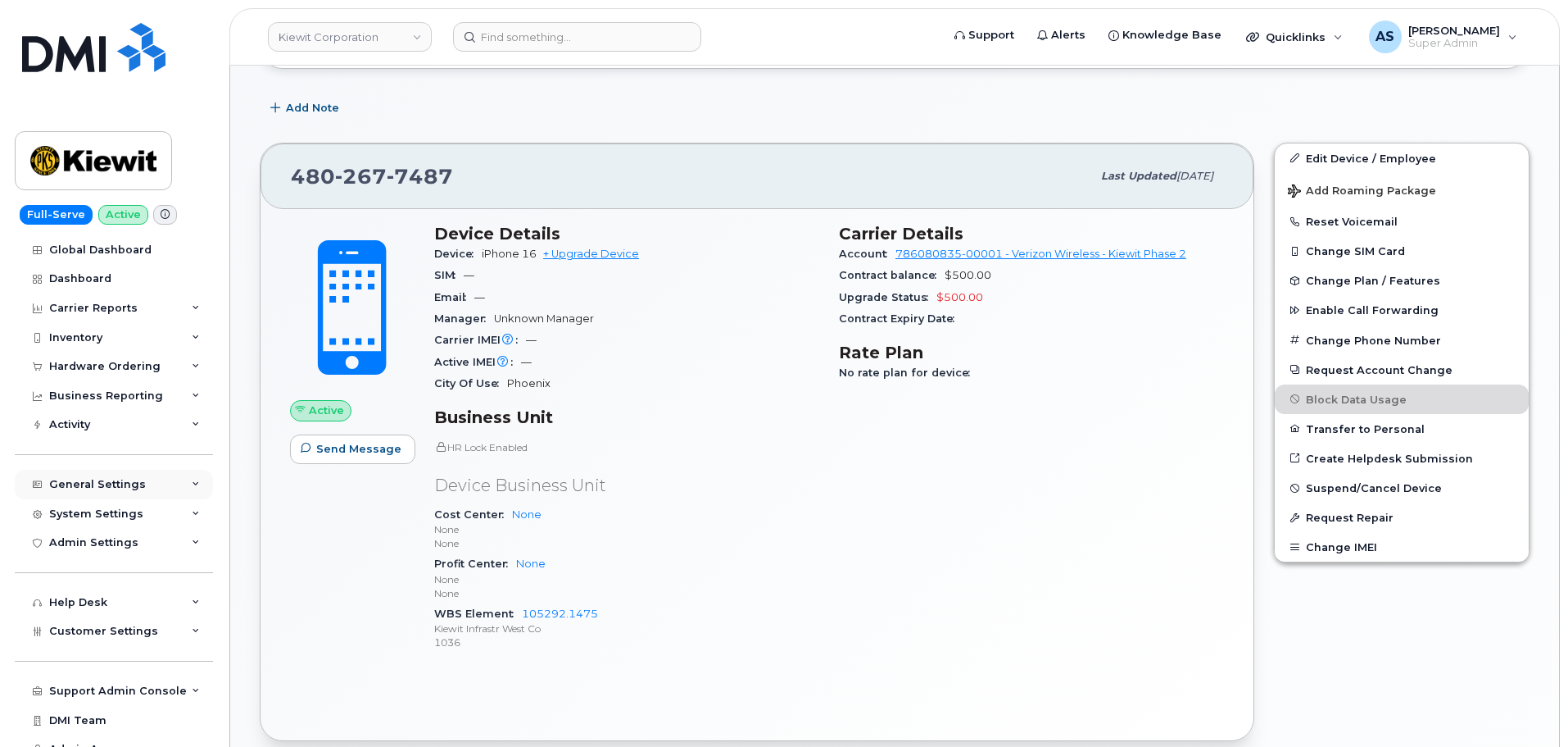
click at [124, 470] on div "General Settings" at bounding box center [113, 484] width 198 height 30
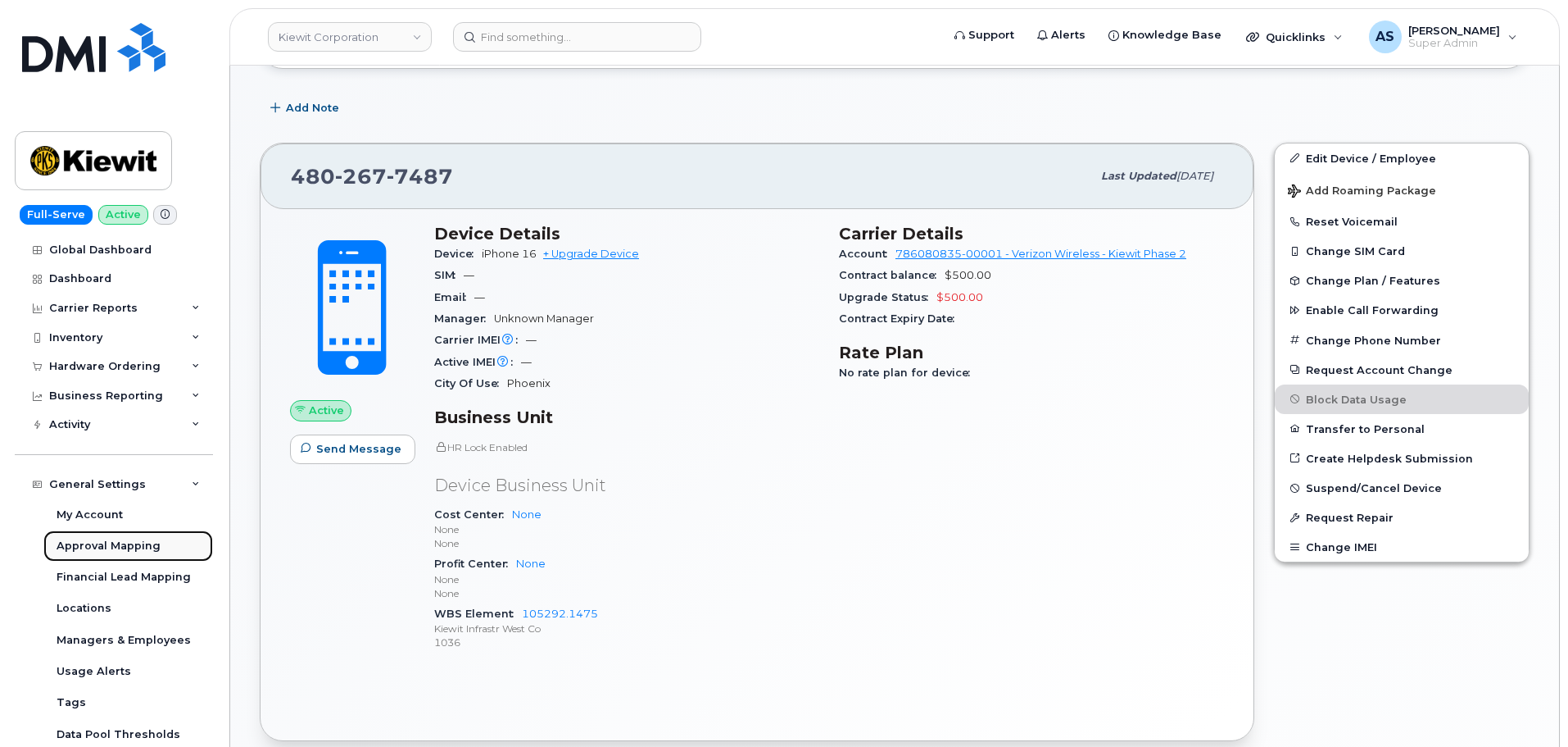
click at [137, 549] on div "Approval Mapping" at bounding box center [108, 545] width 104 height 14
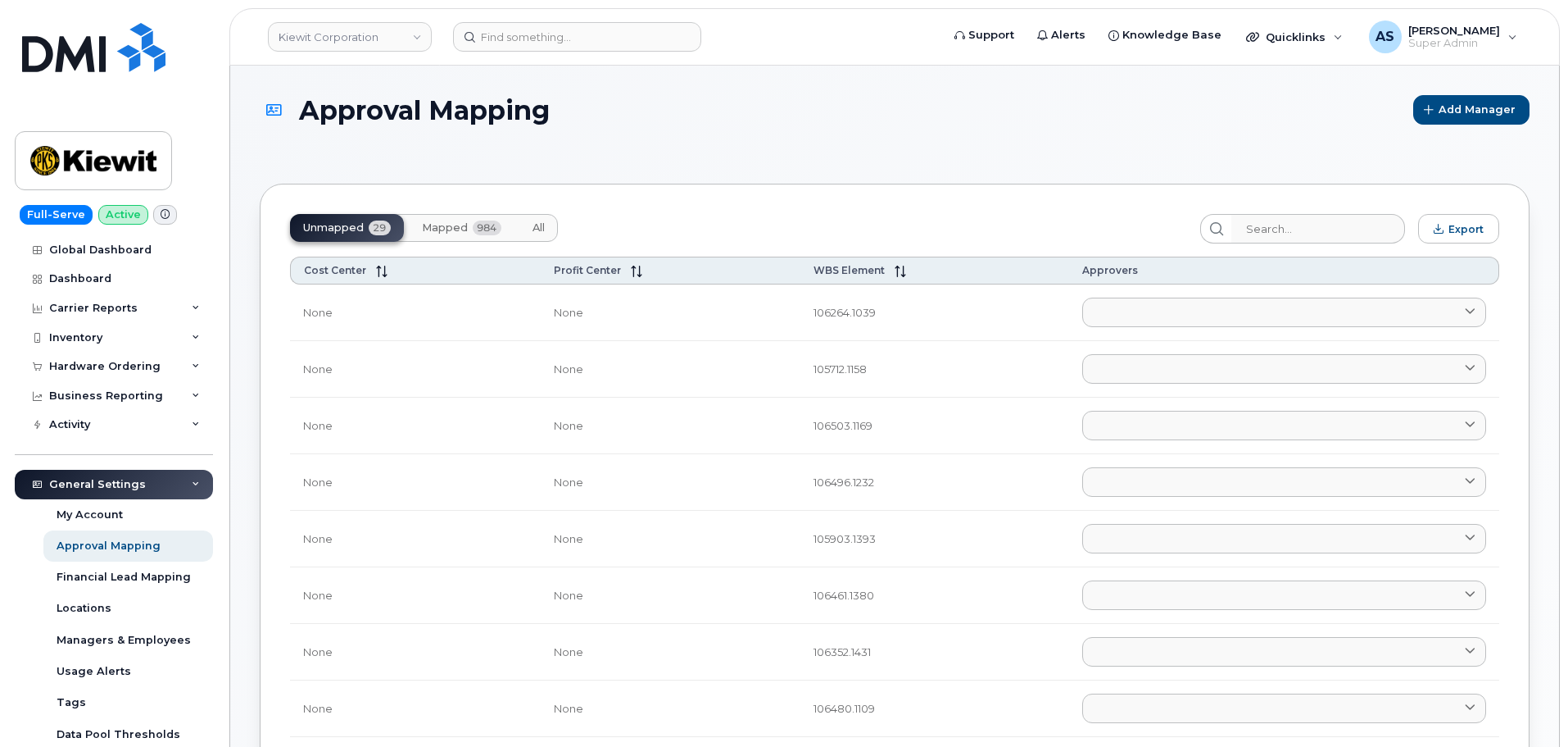
click at [442, 226] on span "Mapped" at bounding box center [445, 228] width 46 height 13
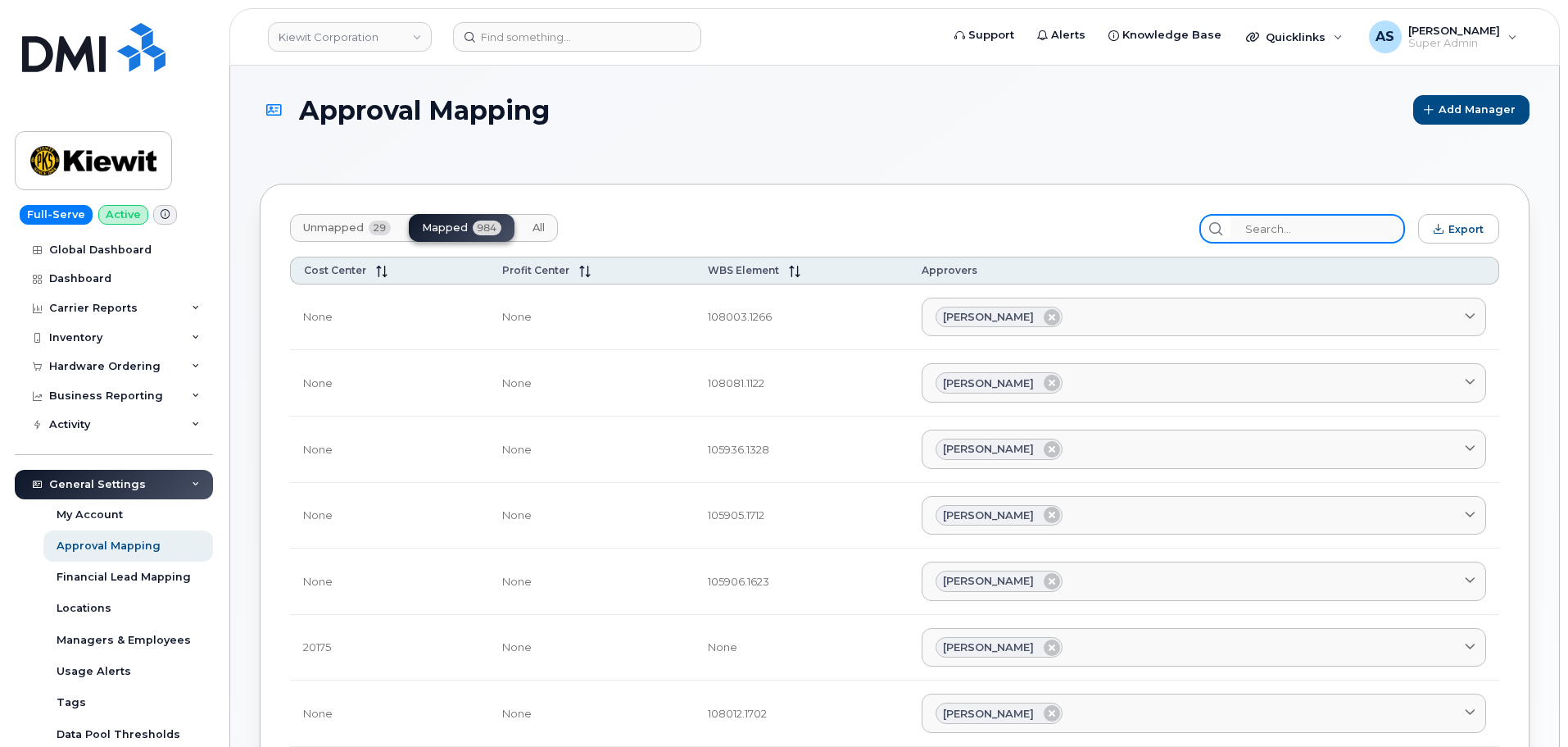
click at [1288, 231] on input "search" at bounding box center [1317, 229] width 174 height 30
paste input "105292.1475"
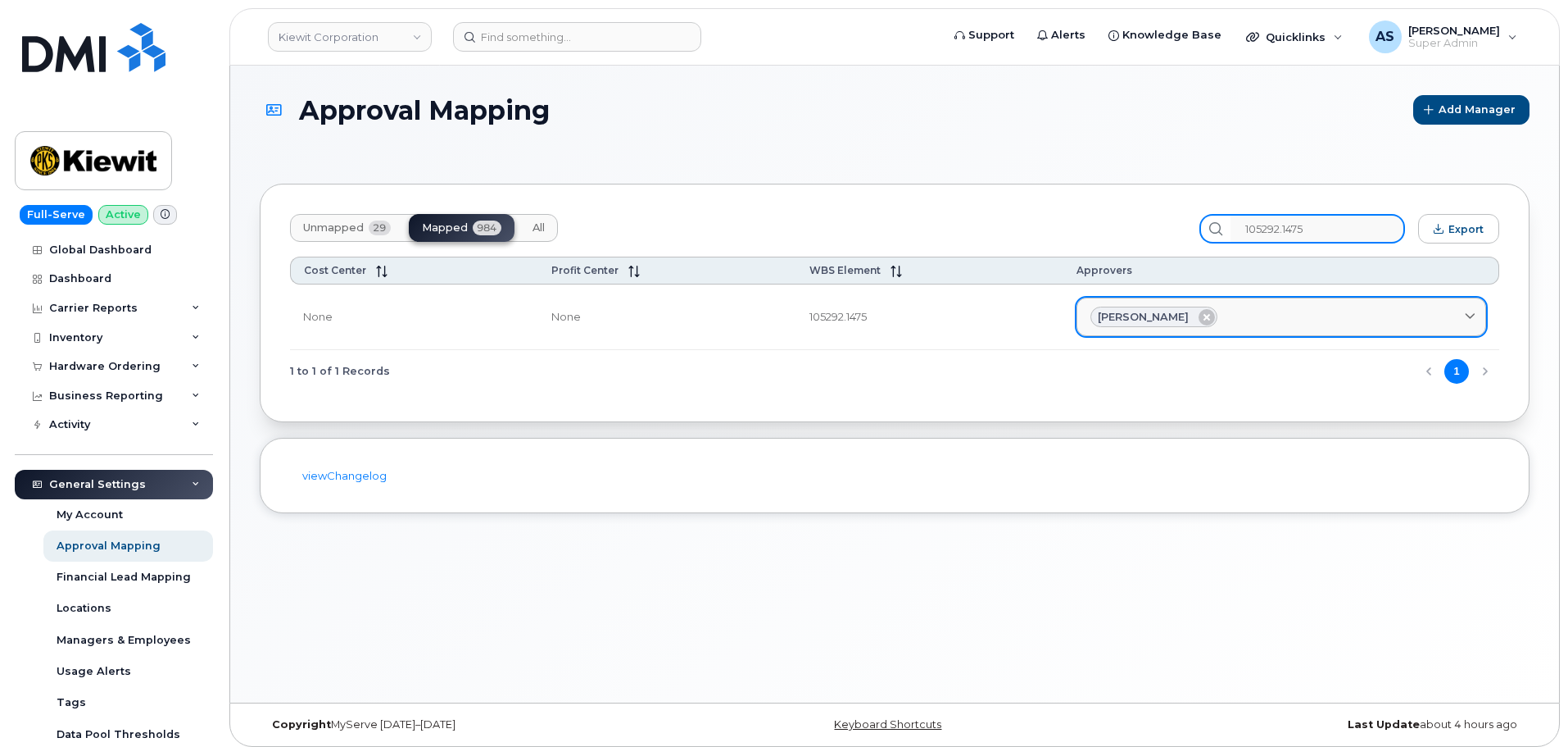
type input "105292.1475"
drag, startPoint x: 1177, startPoint y: 316, endPoint x: 1113, endPoint y: 313, distance: 64.1
click at [1104, 312] on div "Kirk Skuletich" at bounding box center [1154, 317] width 127 height 21
click at [1146, 316] on span "Kirk Skuletich" at bounding box center [1143, 316] width 90 height 15
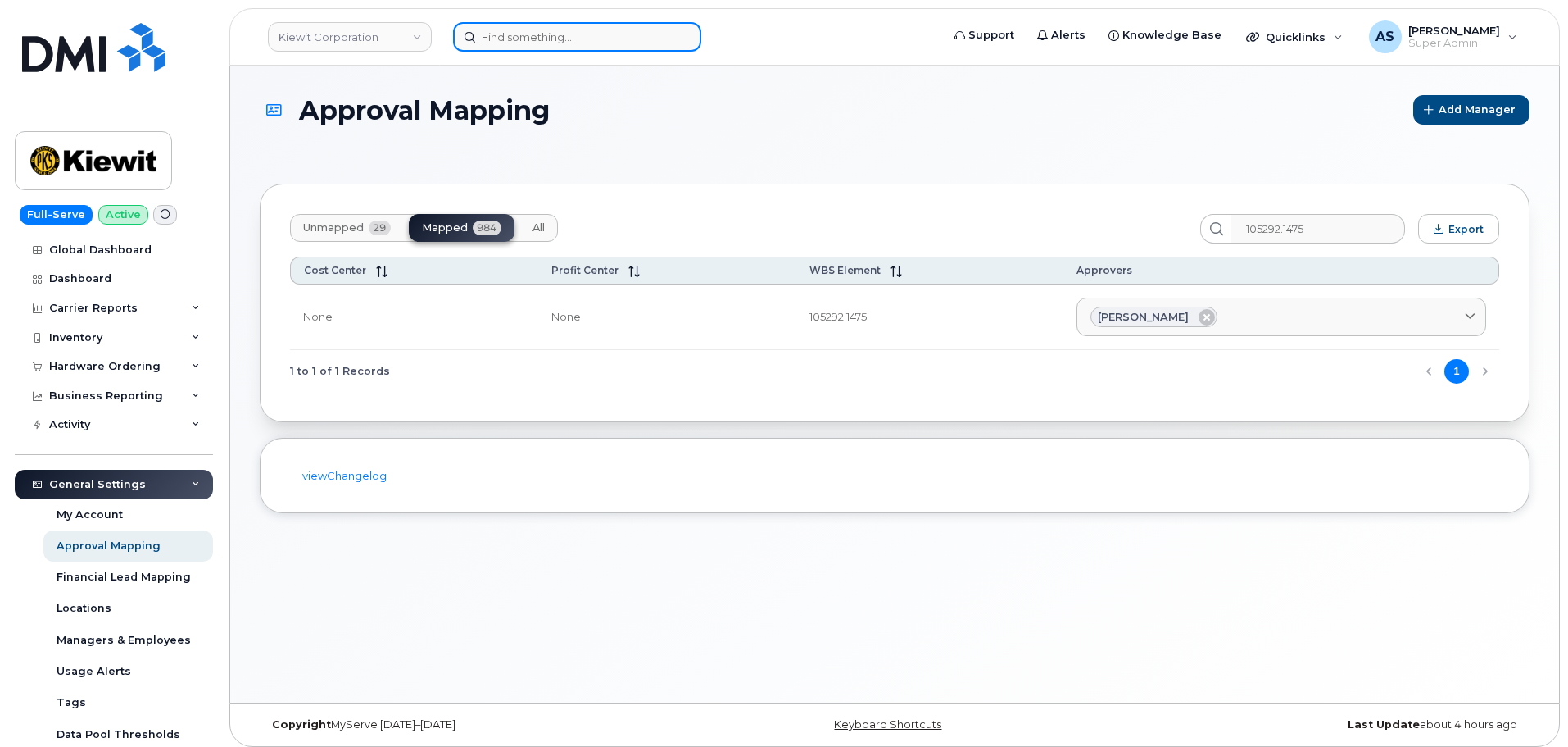
click at [508, 43] on input at bounding box center [577, 36] width 249 height 30
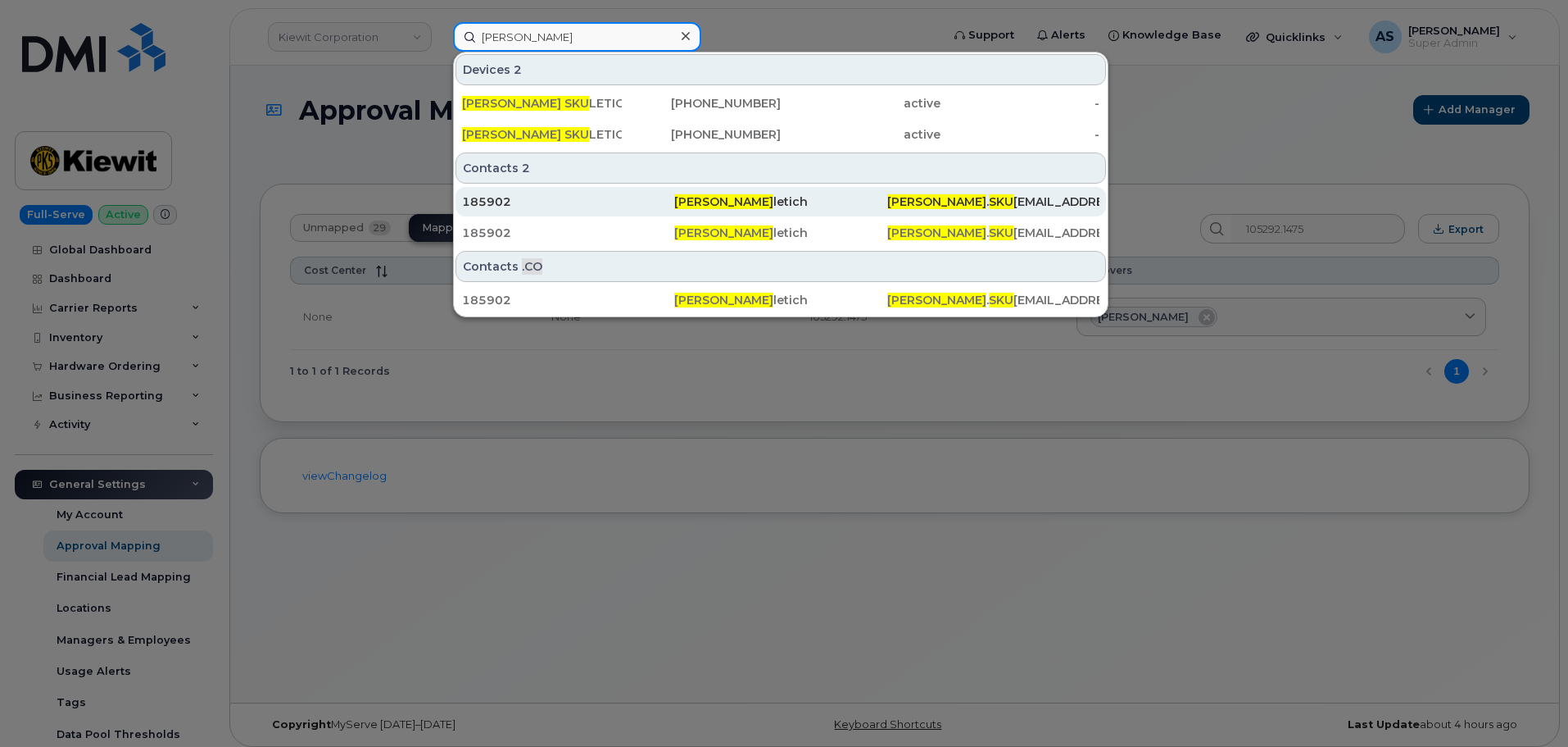
type input "kirk sku"
click at [666, 205] on div "185902" at bounding box center [568, 201] width 212 height 16
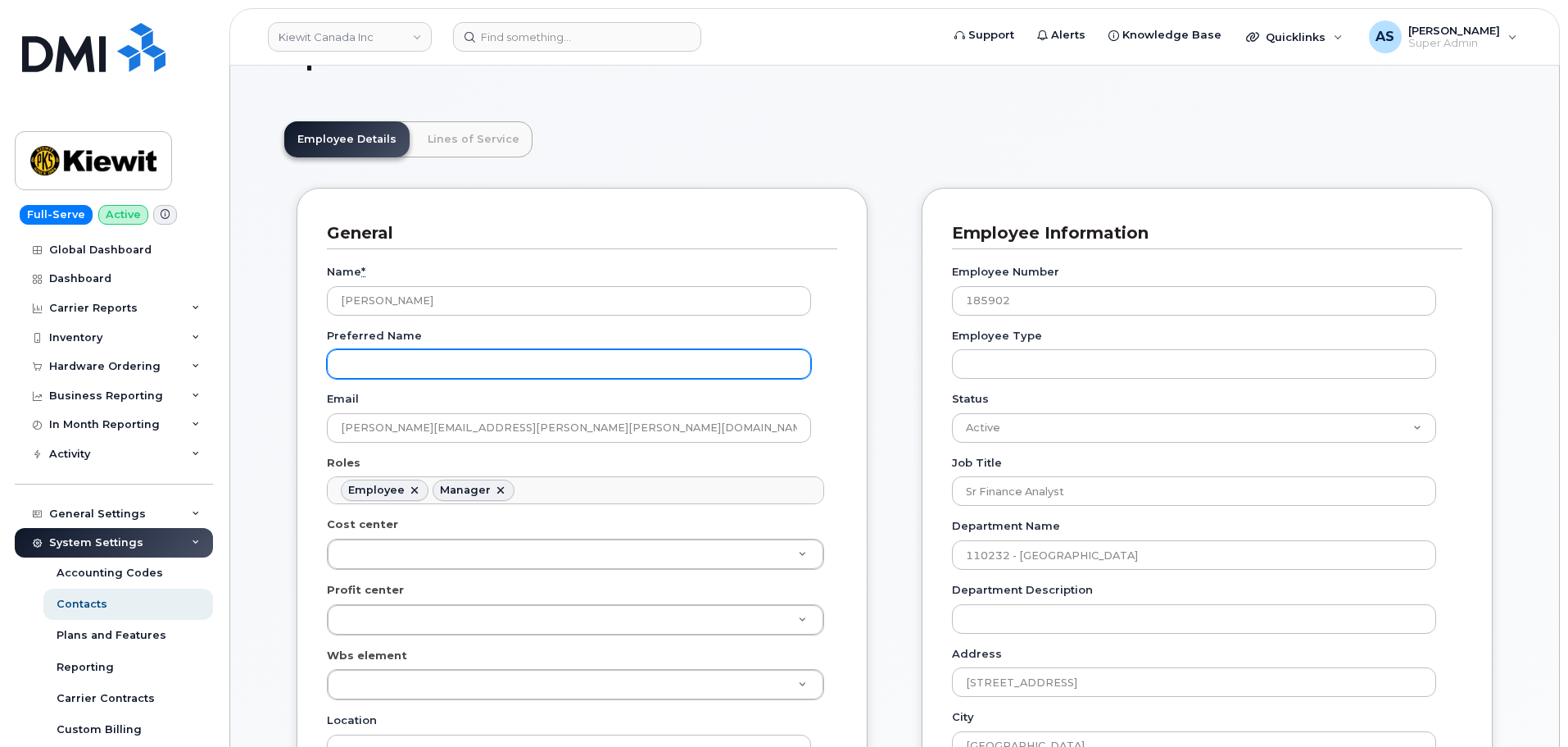
scroll to position [82, 0]
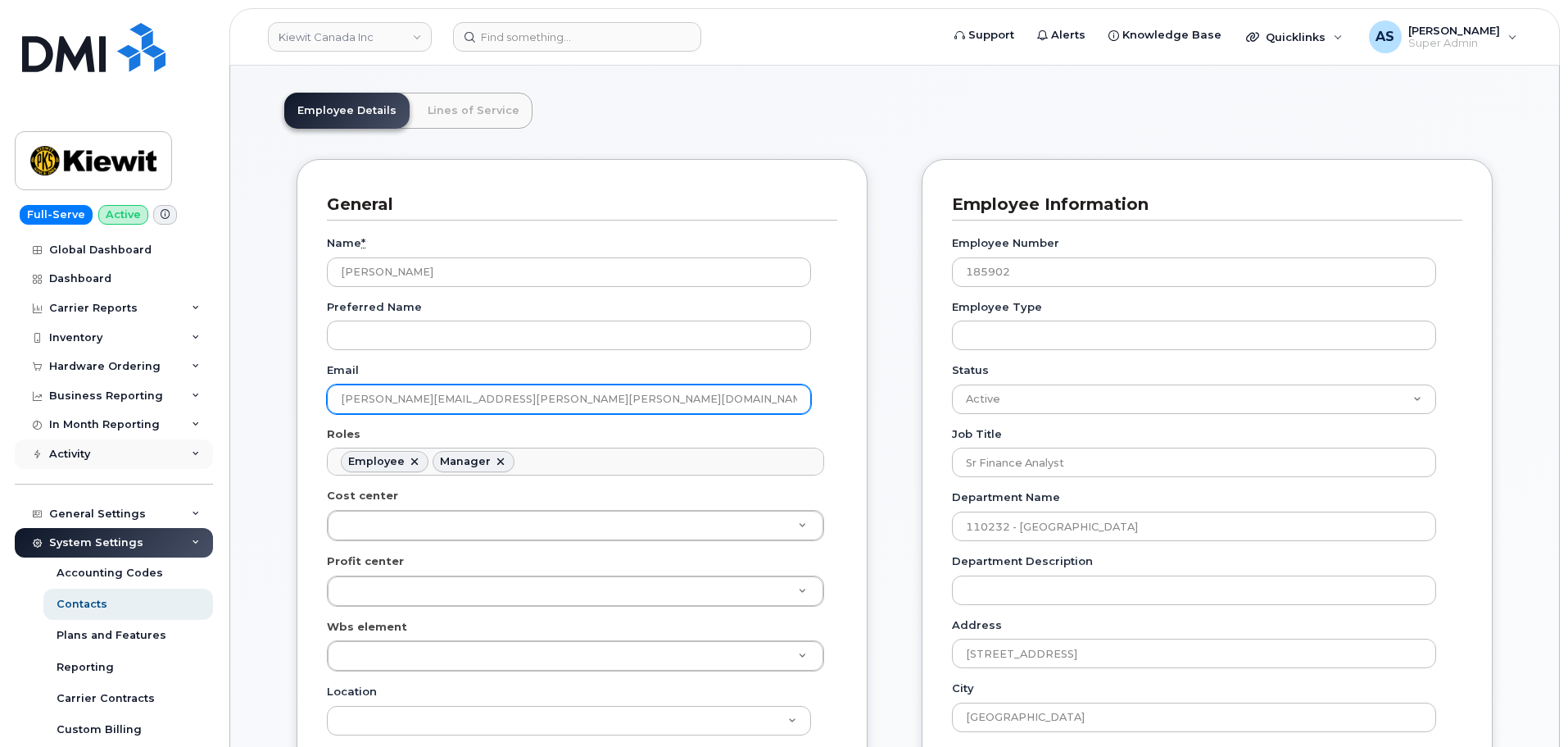
drag, startPoint x: 245, startPoint y: 410, endPoint x: 93, endPoint y: 440, distance: 154.9
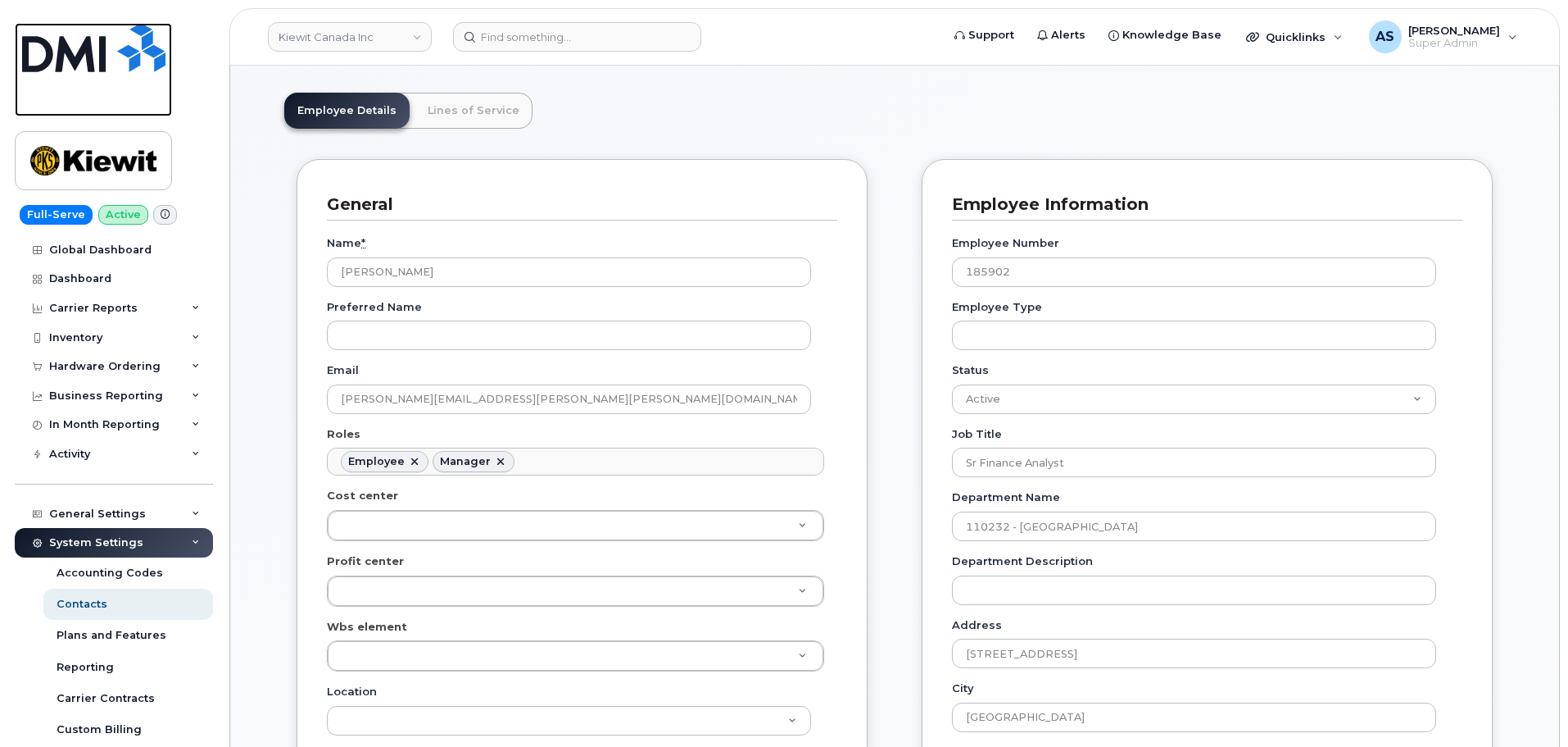
click at [90, 69] on img at bounding box center [93, 48] width 144 height 50
